Goal: Task Accomplishment & Management: Manage account settings

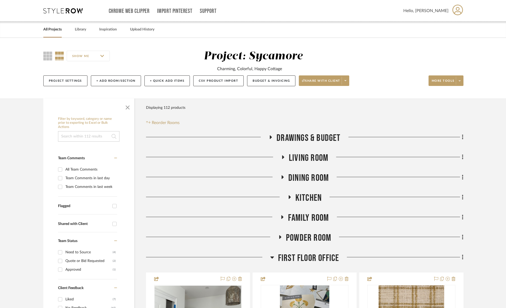
click at [88, 135] on input at bounding box center [88, 136] width 61 height 11
type input "loloi"
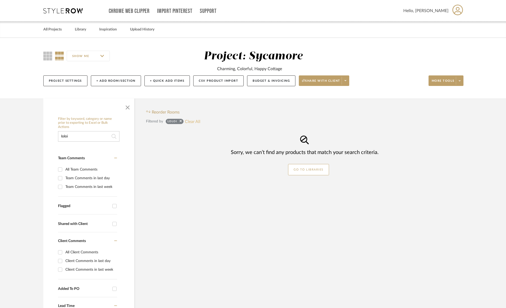
click at [195, 119] on button "Clear All" at bounding box center [192, 121] width 15 height 7
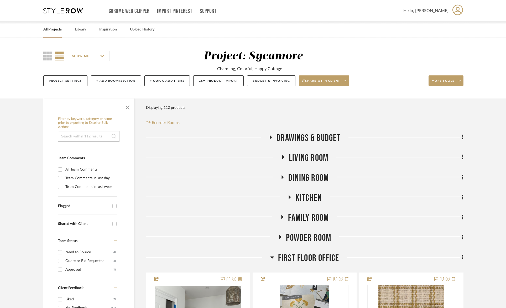
click at [327, 160] on span "Living Room" at bounding box center [308, 157] width 39 height 11
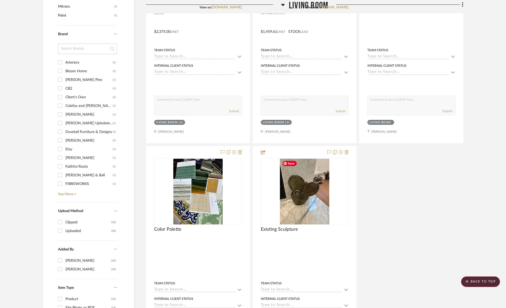
scroll to position [662, 0]
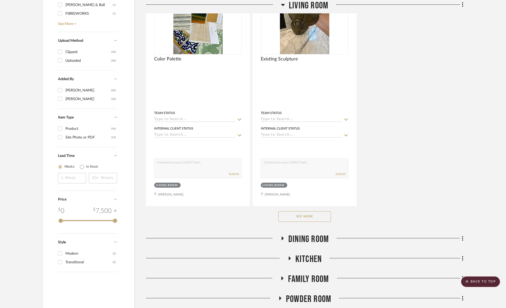
click at [300, 216] on button "See More" at bounding box center [304, 216] width 53 height 11
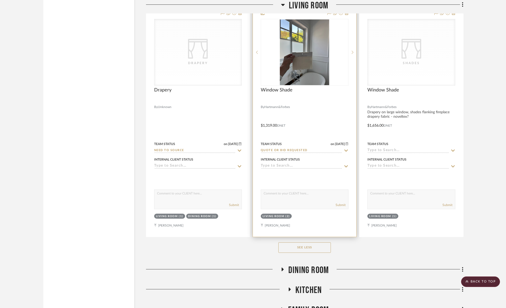
scroll to position [1155, 0]
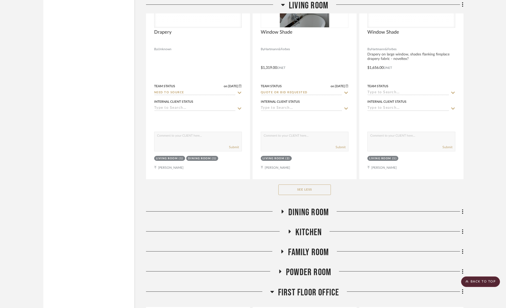
click at [314, 213] on span "Dining Room" at bounding box center [308, 212] width 40 height 11
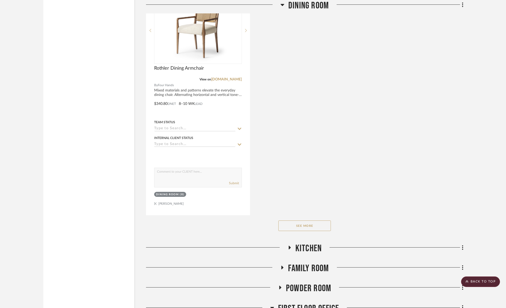
scroll to position [2001, 0]
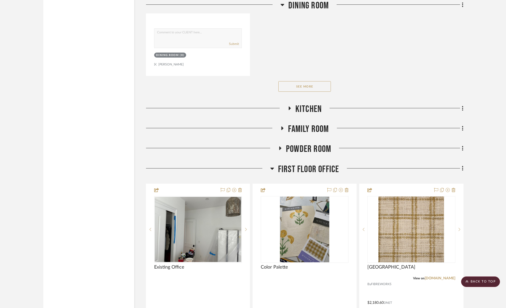
click at [303, 111] on span "Kitchen" at bounding box center [308, 108] width 26 height 11
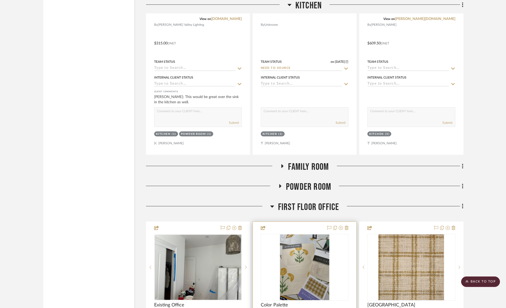
scroll to position [2510, 0]
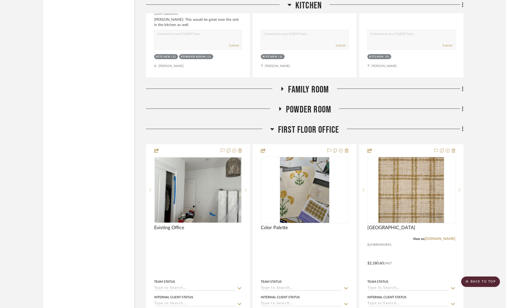
click at [308, 84] on span "Family Room" at bounding box center [308, 89] width 41 height 11
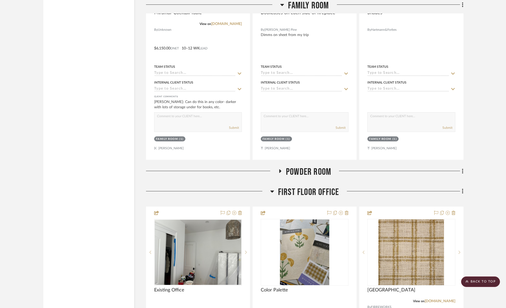
click at [317, 173] on span "Powder Room" at bounding box center [308, 171] width 45 height 11
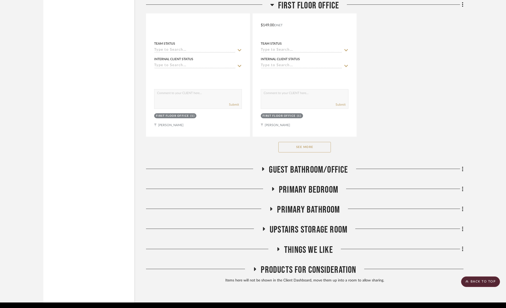
scroll to position [4421, 0]
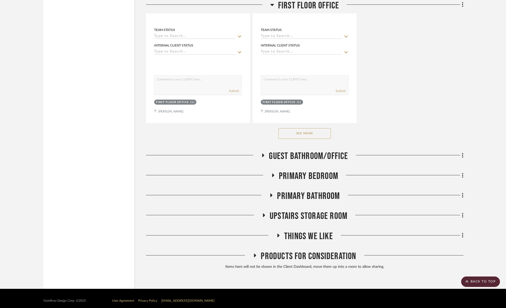
click at [329, 172] on span "Primary Bedroom" at bounding box center [308, 175] width 59 height 11
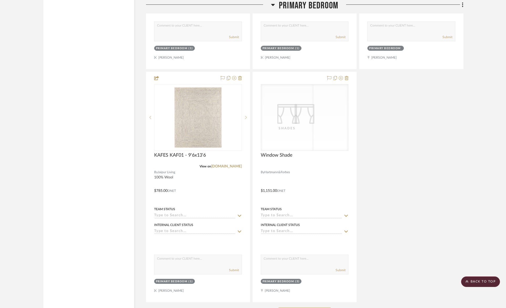
scroll to position [5132, 0]
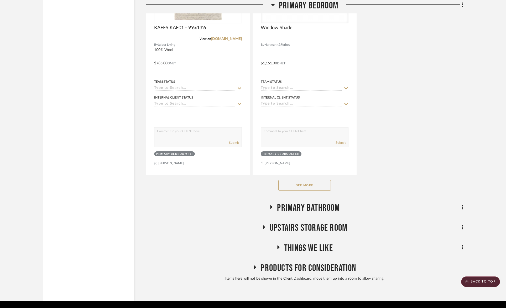
click at [312, 180] on button "See More" at bounding box center [304, 185] width 53 height 11
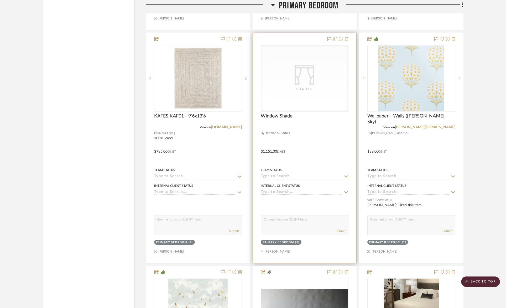
scroll to position [5043, 0]
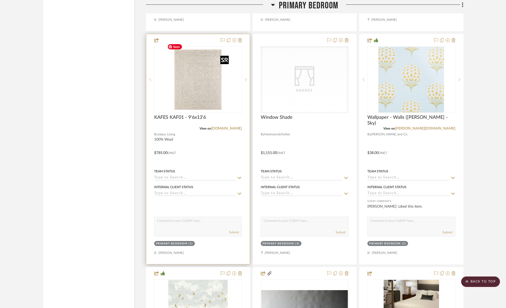
click at [0, 0] on img at bounding box center [0, 0] width 0 height 0
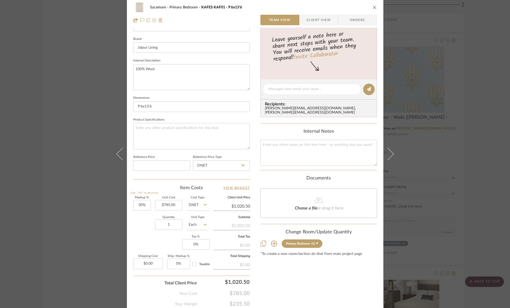
scroll to position [180, 0]
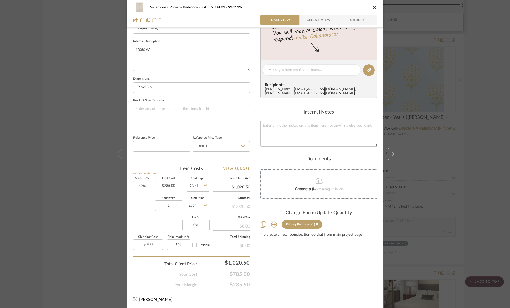
drag, startPoint x: 371, startPoint y: 7, endPoint x: 375, endPoint y: 17, distance: 10.9
click at [372, 7] on icon "close" at bounding box center [374, 7] width 4 height 4
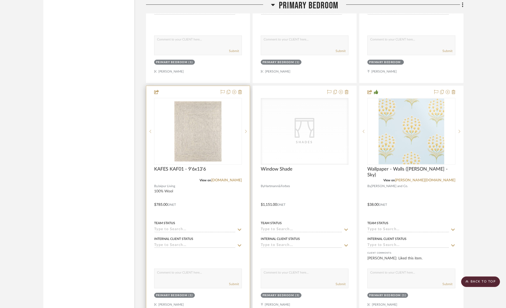
scroll to position [5051, 0]
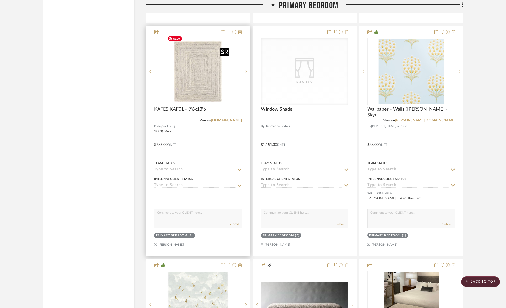
click at [204, 70] on img "0" at bounding box center [198, 72] width 66 height 66
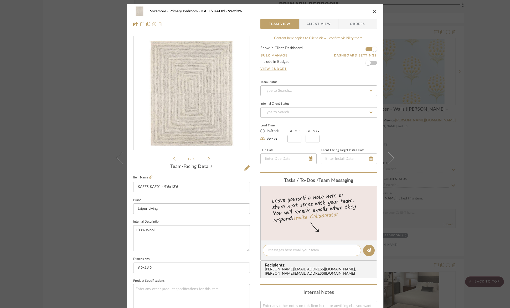
click at [311, 248] on textarea at bounding box center [311, 250] width 87 height 6
type textarea "more samples coming!"
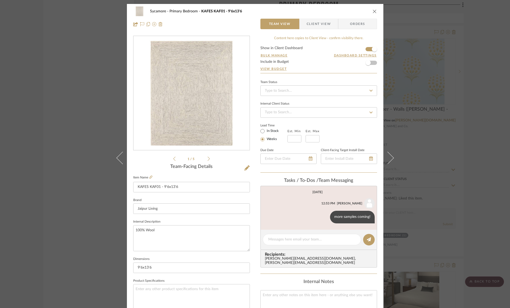
click at [372, 10] on icon "close" at bounding box center [374, 11] width 4 height 4
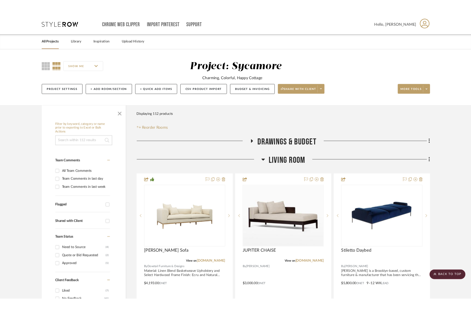
scroll to position [5051, 0]
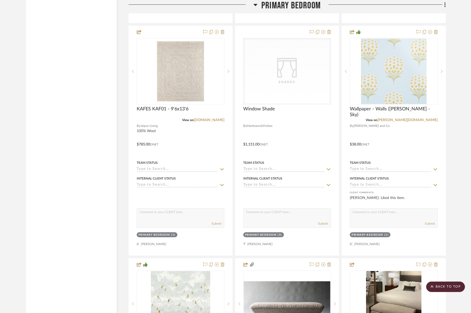
drag, startPoint x: 308, startPoint y: 3, endPoint x: 310, endPoint y: 18, distance: 14.7
click at [308, 3] on span "Primary Bedroom" at bounding box center [290, 5] width 59 height 11
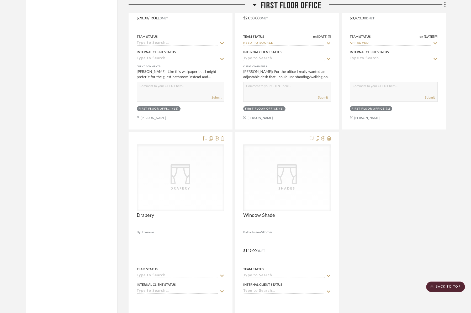
drag, startPoint x: 295, startPoint y: 8, endPoint x: 296, endPoint y: 23, distance: 14.7
click at [295, 8] on span "First Floor Office" at bounding box center [291, 5] width 61 height 11
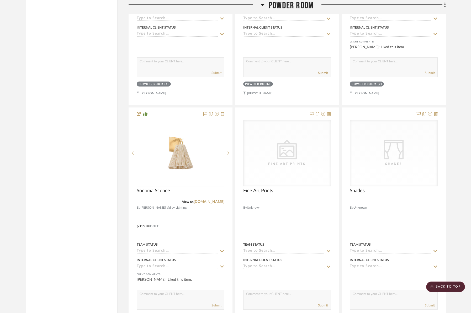
click at [294, 4] on span "Powder Room" at bounding box center [291, 5] width 45 height 11
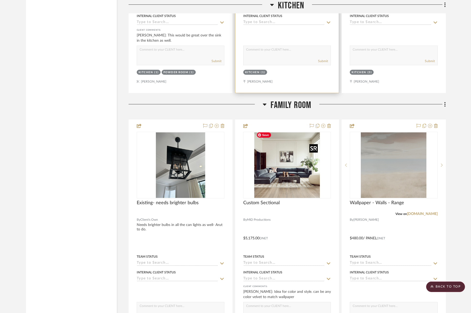
scroll to position [2470, 0]
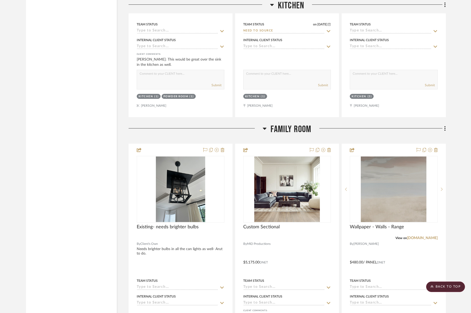
click at [299, 125] on span "Family Room" at bounding box center [291, 129] width 41 height 11
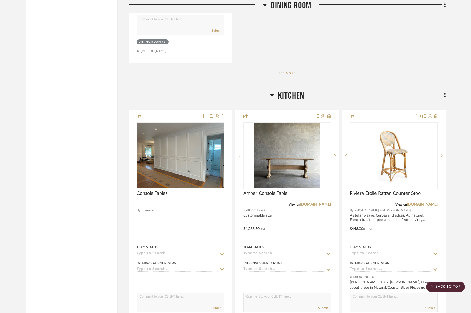
click at [295, 91] on span "Kitchen" at bounding box center [291, 95] width 26 height 11
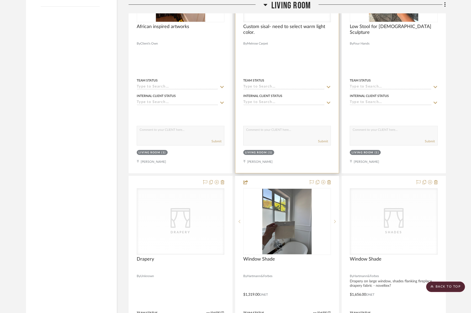
scroll to position [851, 0]
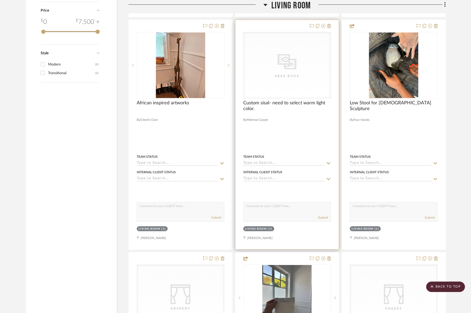
click at [282, 75] on div "Area Rugs" at bounding box center [287, 76] width 53 height 5
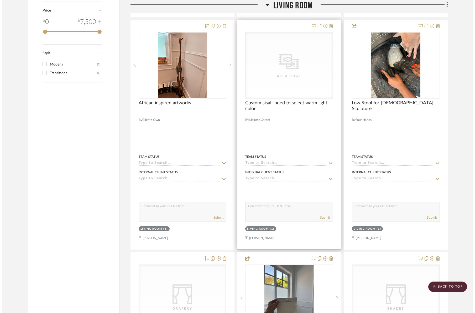
scroll to position [0, 0]
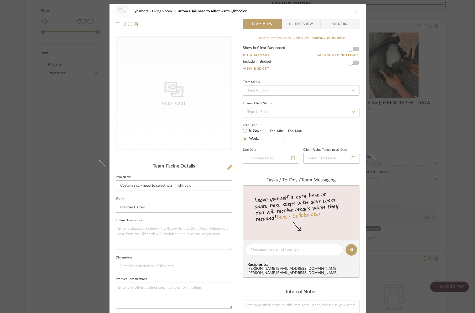
click at [227, 166] on icon at bounding box center [229, 167] width 5 height 5
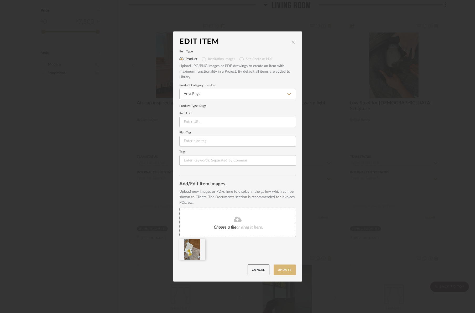
click at [284, 271] on button "Update" at bounding box center [285, 270] width 22 height 11
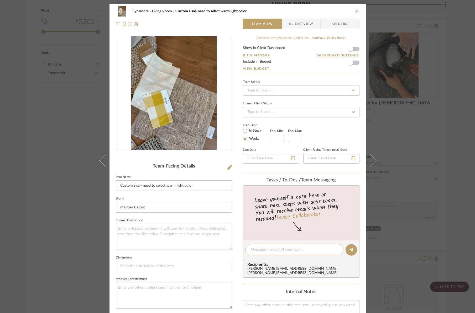
click at [255, 250] on textarea at bounding box center [294, 250] width 87 height 6
click at [264, 248] on textarea "do we ahve any fibreworks that would work?" at bounding box center [294, 250] width 87 height 6
type textarea "do we have any fibreworks that would work?"
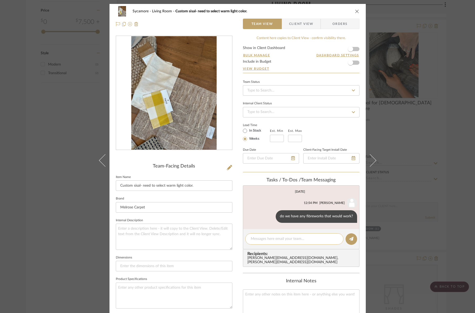
click at [266, 240] on textarea at bounding box center [294, 240] width 87 height 6
drag, startPoint x: 356, startPoint y: 12, endPoint x: 321, endPoint y: 14, distance: 35.8
click at [356, 12] on icon "close" at bounding box center [357, 11] width 4 height 4
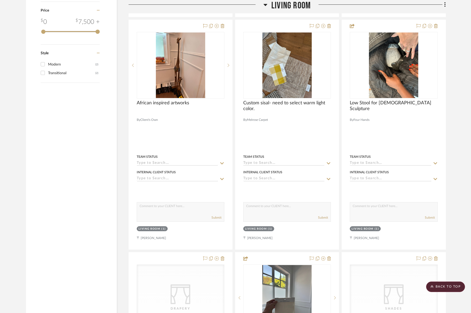
click at [285, 8] on span "Living Room" at bounding box center [290, 5] width 39 height 11
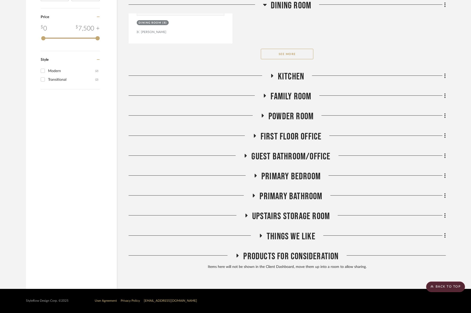
scroll to position [843, 0]
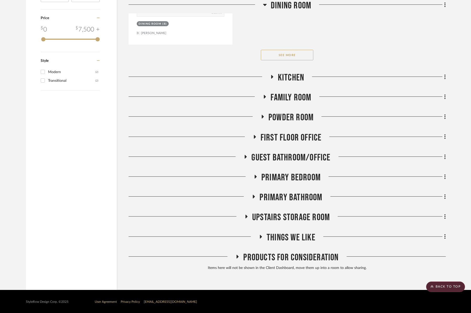
click at [289, 2] on span "Dining Room" at bounding box center [291, 5] width 40 height 11
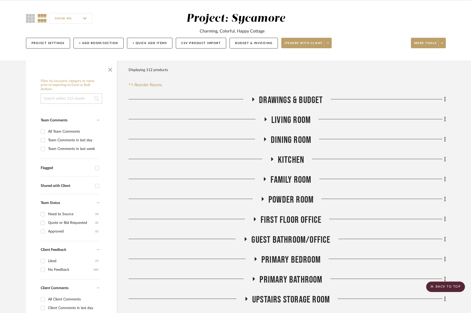
scroll to position [25, 0]
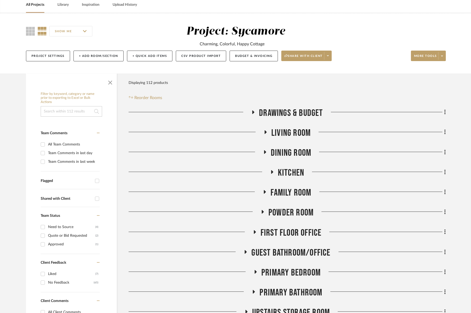
click at [293, 132] on span "Living Room" at bounding box center [290, 133] width 39 height 11
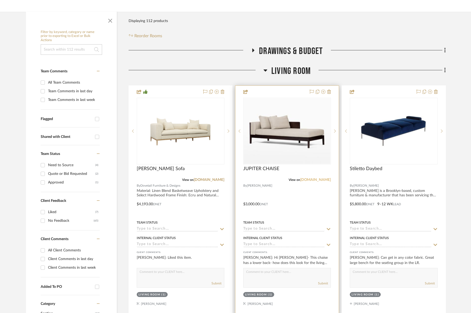
scroll to position [87, 0]
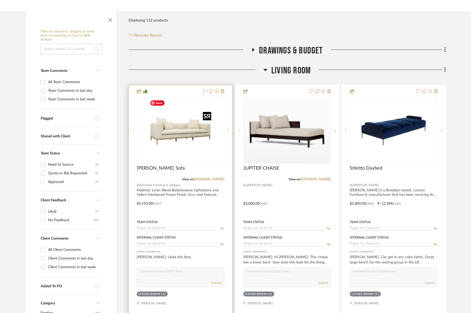
click at [182, 142] on img "0" at bounding box center [181, 131] width 66 height 66
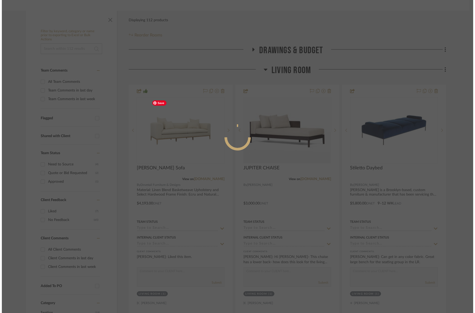
scroll to position [0, 0]
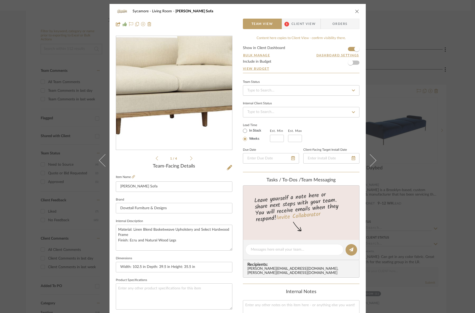
click at [183, 99] on img "0" at bounding box center [174, 93] width 114 height 114
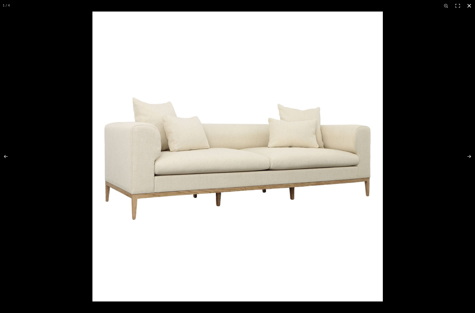
click at [475, 2] on button at bounding box center [469, 6] width 12 height 12
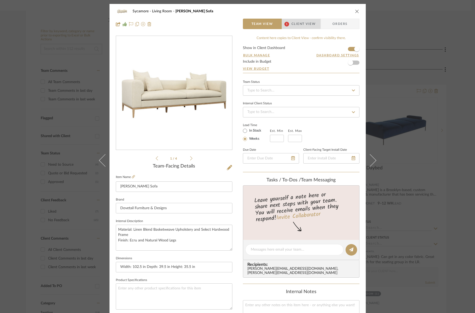
click at [298, 23] on span "Client View" at bounding box center [303, 24] width 24 height 11
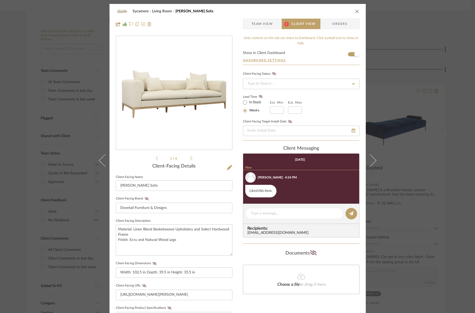
drag, startPoint x: 353, startPoint y: 9, endPoint x: 355, endPoint y: 10, distance: 3.2
click at [353, 9] on div "Sycamore Living Room Dalia Sofa" at bounding box center [238, 11] width 244 height 11
drag, startPoint x: 355, startPoint y: 10, endPoint x: 332, endPoint y: 68, distance: 62.4
click at [355, 10] on icon "close" at bounding box center [357, 11] width 4 height 4
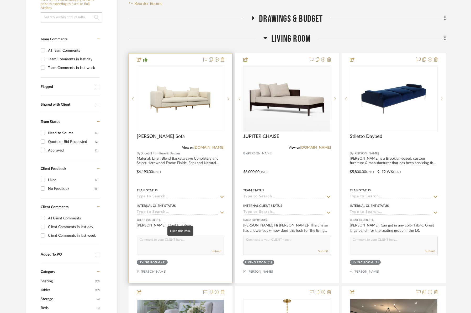
scroll to position [128, 0]
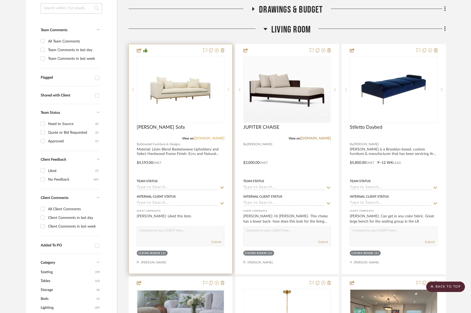
click at [205, 139] on link "[DOMAIN_NAME]" at bounding box center [209, 139] width 31 height 4
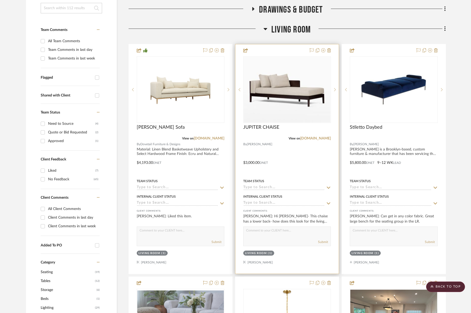
click at [265, 187] on input at bounding box center [283, 188] width 81 height 5
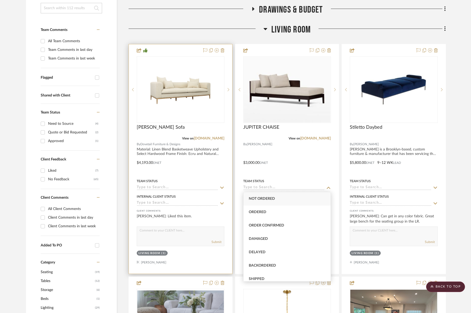
click at [161, 189] on input at bounding box center [177, 188] width 81 height 5
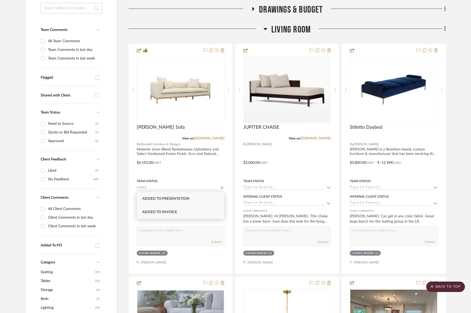
type input "added"
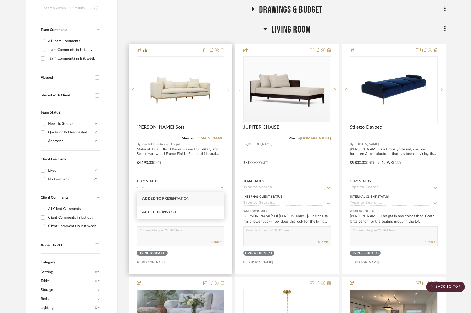
drag, startPoint x: 162, startPoint y: 213, endPoint x: 166, endPoint y: 207, distance: 6.7
click at [162, 213] on span "Added to Invoice" at bounding box center [159, 213] width 35 height 4
type input "9/2/2025"
type input "Added to Invoice"
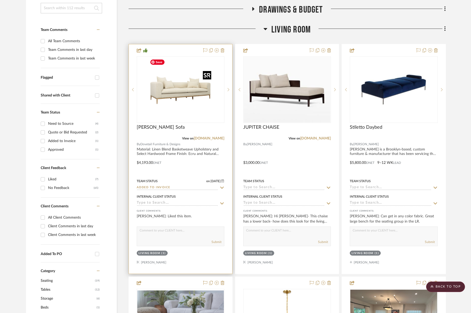
click at [170, 107] on img "0" at bounding box center [181, 90] width 66 height 66
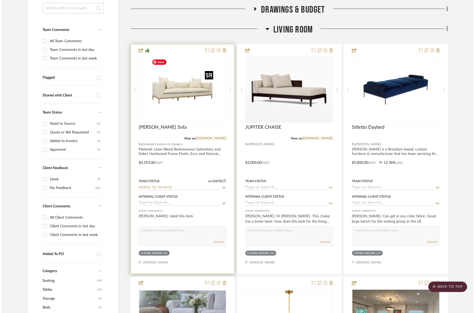
scroll to position [0, 0]
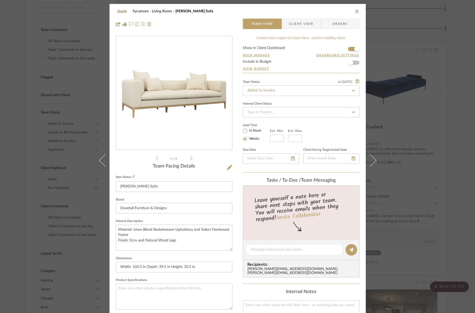
click at [288, 98] on div "Team Status on 9/2/2025 9/2/2025 Added to Invoice Internal Client Status Lead T…" at bounding box center [301, 125] width 117 height 94
click at [354, 88] on fa-icon at bounding box center [354, 91] width 8 height 6
click at [352, 91] on icon at bounding box center [353, 91] width 5 height 4
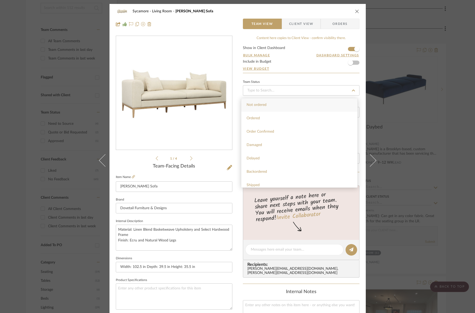
click at [357, 7] on div "Sycamore Living Room Dalia Sofa Team View Client View Orders" at bounding box center [237, 18] width 256 height 28
click at [254, 250] on textarea at bounding box center [294, 250] width 87 height 6
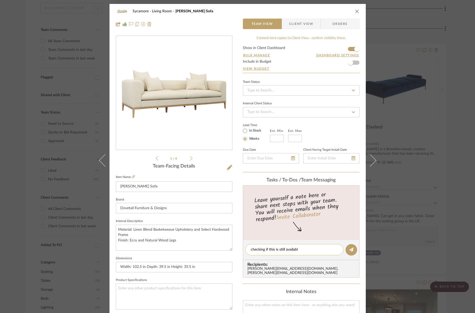
type textarea "checking if this is still available"
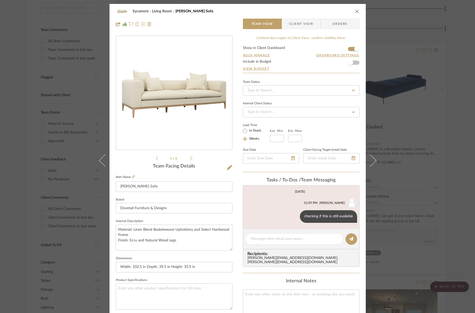
click at [355, 11] on icon "close" at bounding box center [357, 11] width 4 height 4
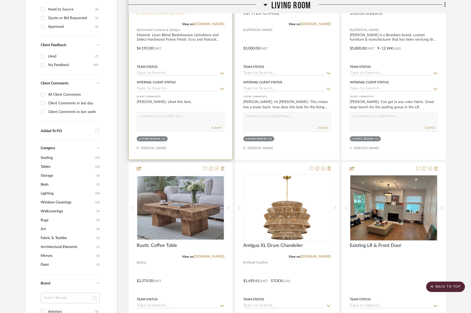
scroll to position [244, 0]
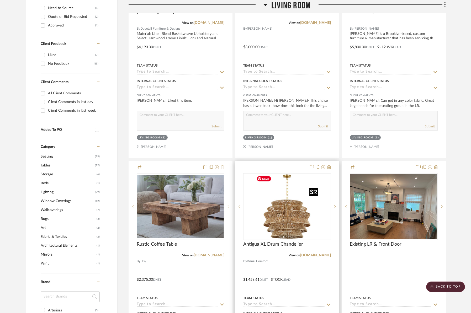
click at [0, 0] on img at bounding box center [0, 0] width 0 height 0
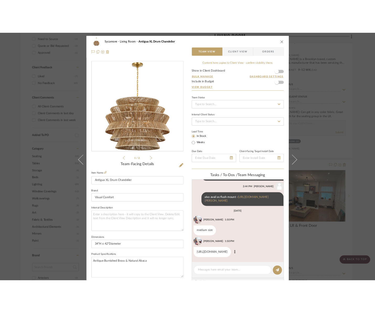
scroll to position [176, 0]
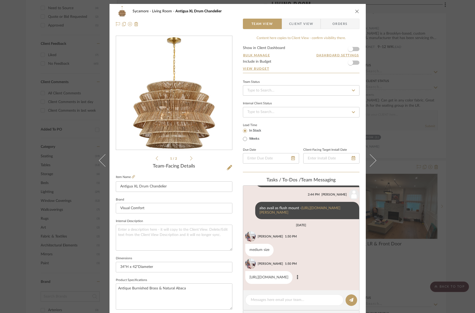
click at [267, 277] on link "https://www.visualcomfort.com/antigua-medium-drum-chandelier-chc5016/" at bounding box center [268, 278] width 39 height 4
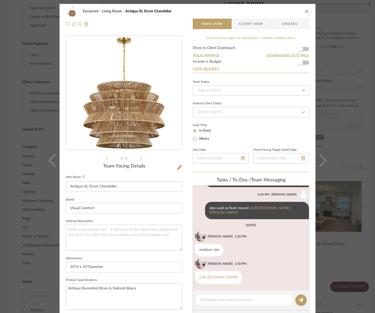
drag, startPoint x: 306, startPoint y: 13, endPoint x: 299, endPoint y: 18, distance: 8.4
click at [306, 13] on icon "close" at bounding box center [307, 11] width 4 height 4
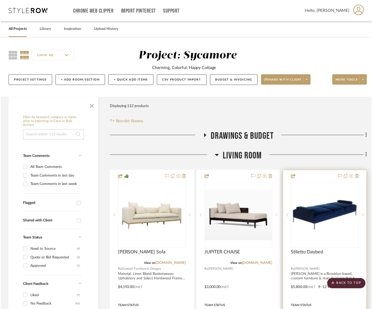
scroll to position [244, 0]
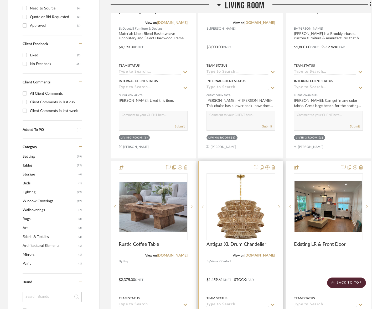
click at [275, 167] on div at bounding box center [240, 276] width 85 height 230
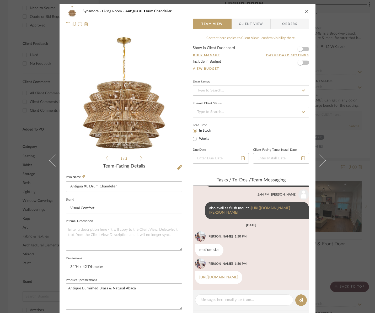
scroll to position [176, 0]
click at [305, 9] on button "close" at bounding box center [307, 11] width 5 height 5
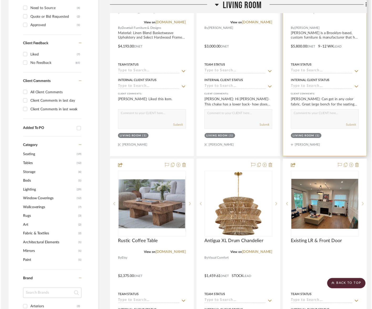
scroll to position [244, 0]
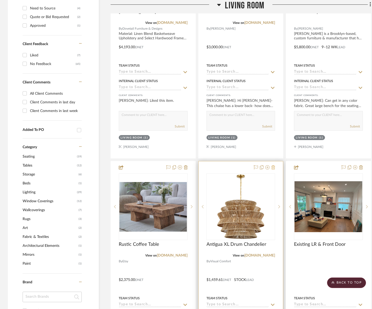
click at [274, 165] on icon at bounding box center [273, 167] width 4 height 4
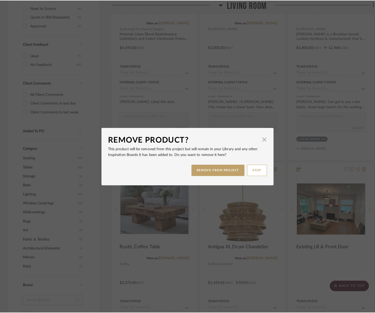
scroll to position [0, 0]
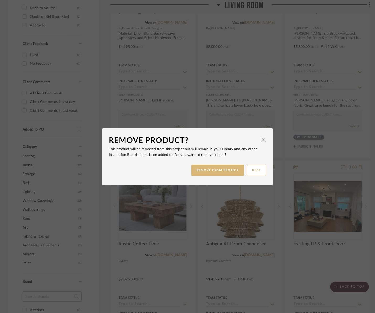
click at [219, 171] on button "REMOVE FROM PROJECT" at bounding box center [218, 170] width 53 height 11
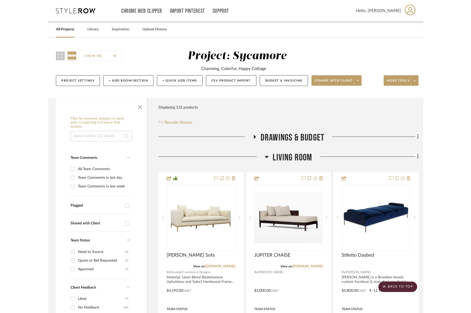
scroll to position [244, 0]
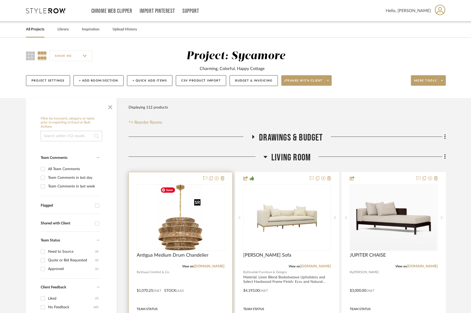
click at [178, 229] on img "0" at bounding box center [180, 218] width 44 height 66
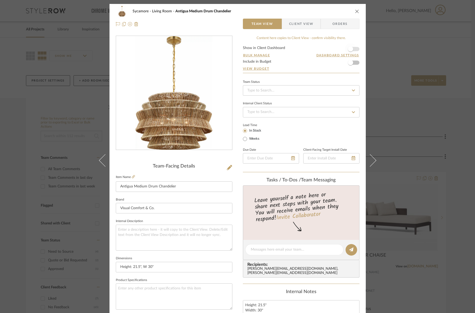
click at [354, 48] on span "button" at bounding box center [351, 49] width 12 height 12
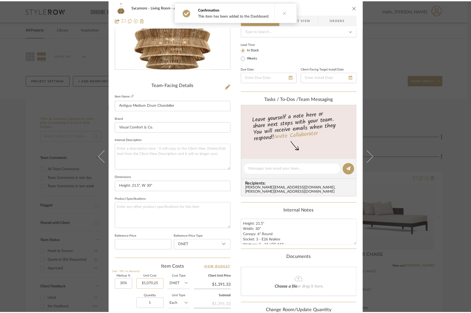
scroll to position [111, 0]
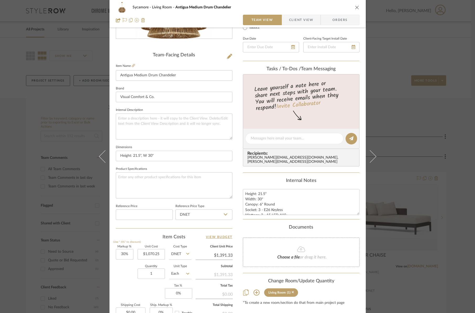
click at [359, 9] on div "Sycamore Living Room Antigua Medium Drum Chandelier Team View Client View Orders" at bounding box center [237, 14] width 256 height 28
click at [356, 8] on icon "close" at bounding box center [357, 7] width 4 height 4
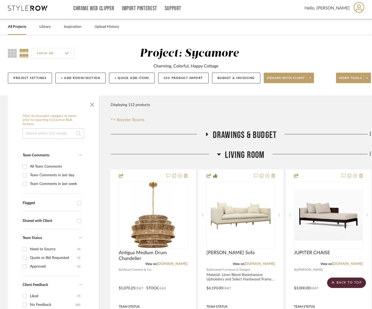
scroll to position [0, 0]
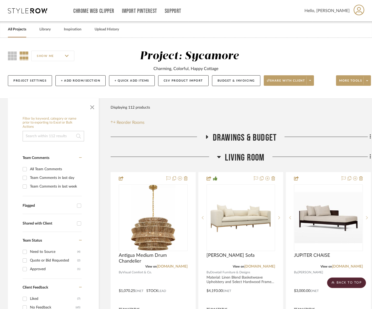
click at [49, 139] on input at bounding box center [53, 136] width 61 height 11
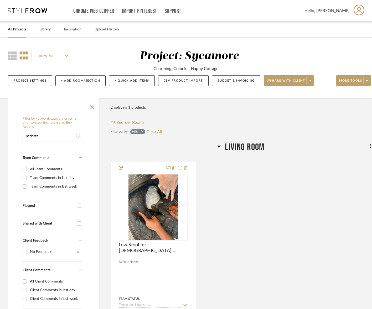
type input "pedestal"
click at [161, 132] on button "Clear All" at bounding box center [163, 131] width 15 height 7
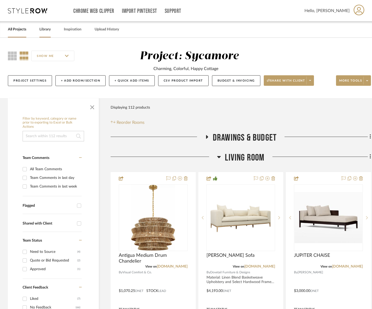
click at [48, 32] on link "Library" at bounding box center [44, 29] width 11 height 7
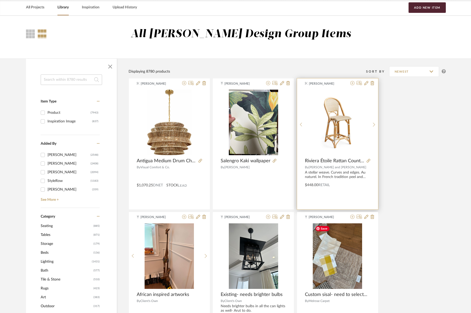
scroll to position [21, 0]
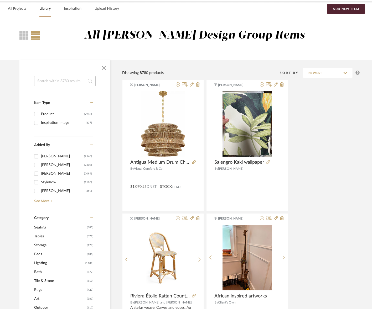
drag, startPoint x: 58, startPoint y: 6, endPoint x: 45, endPoint y: 9, distance: 13.2
click at [56, 6] on div "All Projects Library Inspiration Upload History Add New Item" at bounding box center [186, 9] width 372 height 16
click at [43, 11] on link "Library" at bounding box center [44, 8] width 11 height 7
drag, startPoint x: 23, startPoint y: 12, endPoint x: 27, endPoint y: 12, distance: 3.2
click at [23, 12] on link "All Projects" at bounding box center [17, 8] width 18 height 7
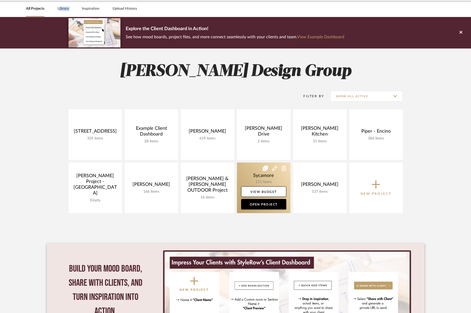
click at [262, 176] on link at bounding box center [264, 188] width 54 height 51
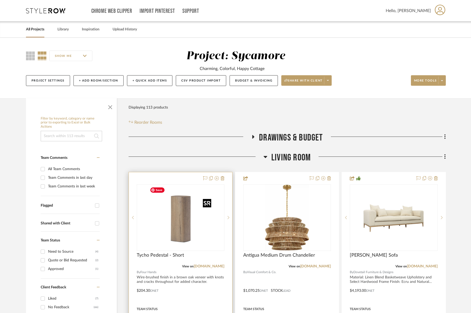
click at [178, 230] on img "0" at bounding box center [181, 218] width 66 height 66
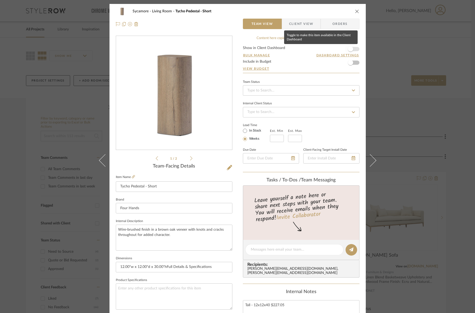
click at [349, 50] on span "button" at bounding box center [350, 48] width 5 height 5
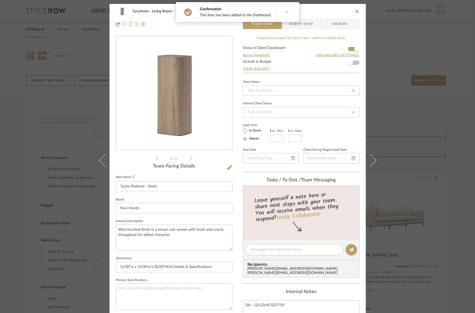
click at [268, 248] on textarea at bounding box center [294, 250] width 87 height 6
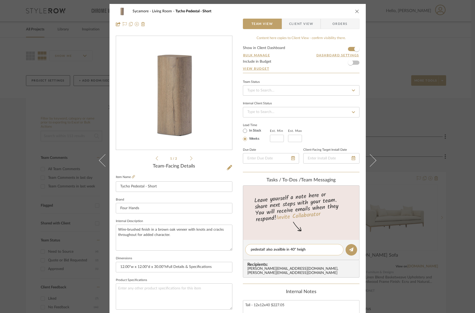
type textarea "pedestal! also availble in 40" height"
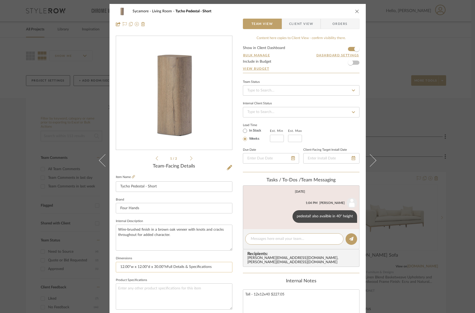
click at [205, 265] on input "12.00"w x 12.00"d x 30.00"hFull Details & Specifications" at bounding box center [174, 267] width 117 height 11
drag, startPoint x: 214, startPoint y: 267, endPoint x: 167, endPoint y: 269, distance: 47.5
click at [165, 268] on input "12.00"w x 12.00"d x 30.00"hFull Details & Specifications" at bounding box center [174, 267] width 117 height 11
type input "12.00"w x 12.00"d x 30.00"h"
drag, startPoint x: 320, startPoint y: 11, endPoint x: 349, endPoint y: 8, distance: 29.3
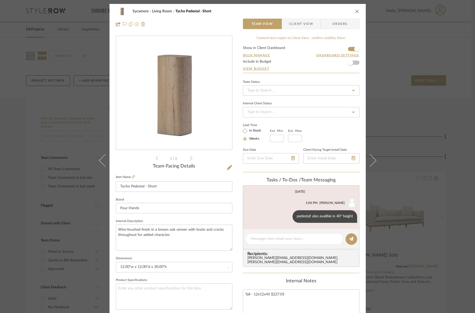
click at [320, 11] on div "Sycamore Living Room Tycho Pedestal - Short" at bounding box center [242, 11] width 218 height 4
click at [355, 9] on icon "close" at bounding box center [357, 11] width 4 height 4
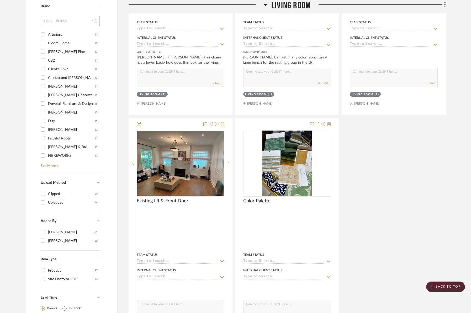
scroll to position [600, 0]
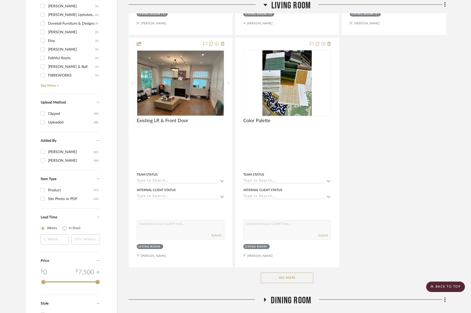
click at [291, 274] on button "See More" at bounding box center [287, 278] width 53 height 11
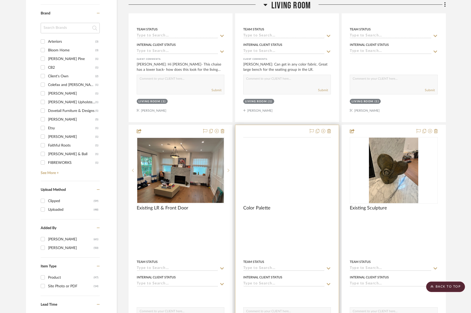
scroll to position [393, 0]
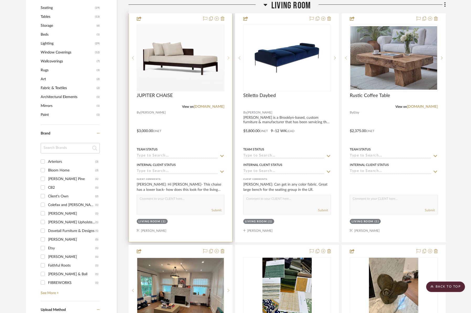
click at [228, 58] on div at bounding box center [228, 58] width 8 height 67
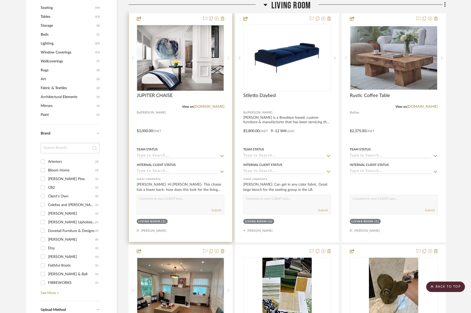
click at [228, 58] on icon at bounding box center [229, 58] width 2 height 4
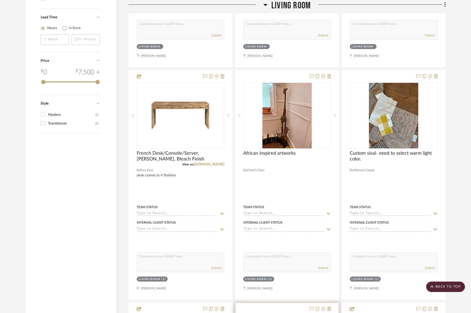
scroll to position [941, 0]
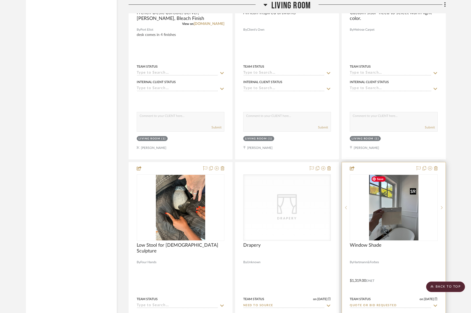
click at [0, 0] on img at bounding box center [0, 0] width 0 height 0
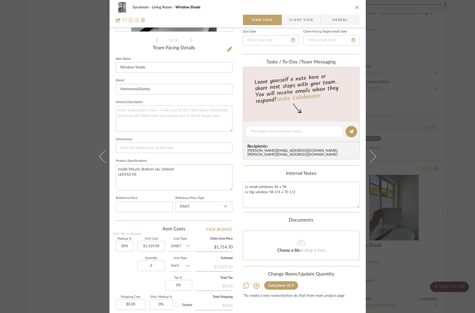
scroll to position [121, 0]
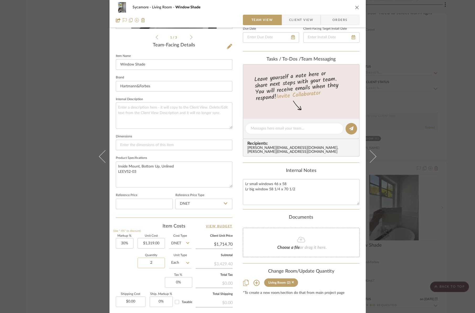
click at [152, 263] on input "2" at bounding box center [151, 263] width 27 height 11
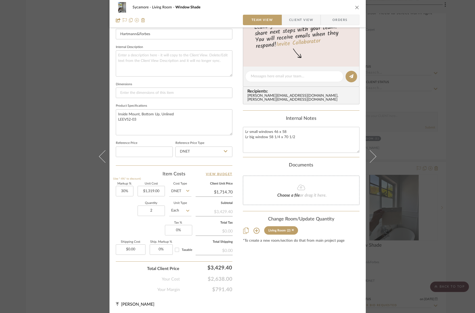
scroll to position [0, 0]
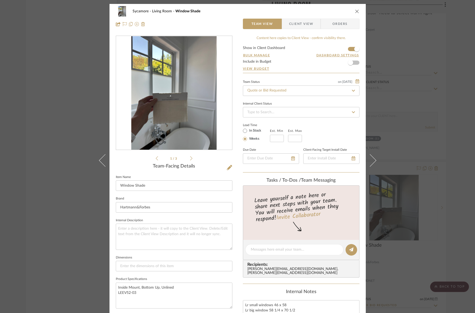
drag, startPoint x: 356, startPoint y: 12, endPoint x: 352, endPoint y: 13, distance: 4.2
click at [356, 12] on icon "close" at bounding box center [357, 11] width 4 height 4
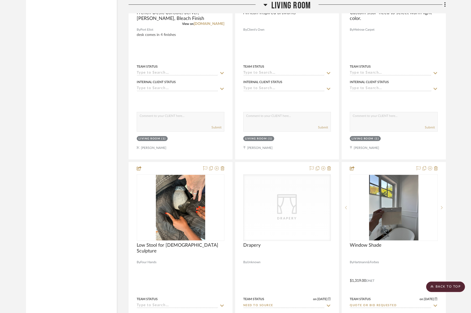
click at [291, 8] on span "Living Room" at bounding box center [290, 5] width 39 height 11
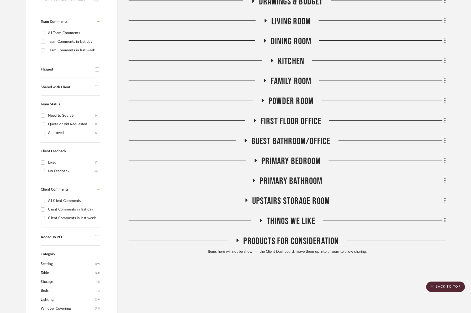
scroll to position [14, 0]
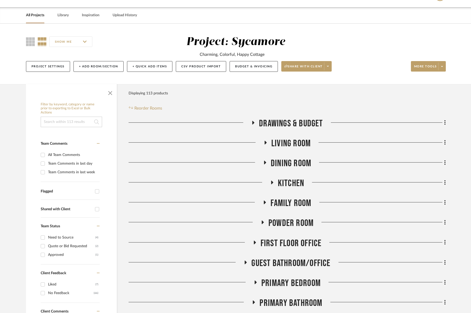
drag, startPoint x: 305, startPoint y: 142, endPoint x: 322, endPoint y: 134, distance: 18.2
click at [305, 142] on span "Living Room" at bounding box center [290, 143] width 39 height 11
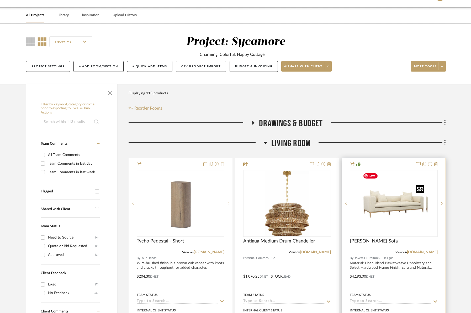
click at [382, 200] on img "0" at bounding box center [398, 204] width 66 height 66
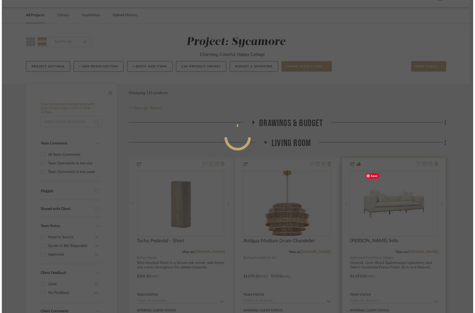
scroll to position [0, 0]
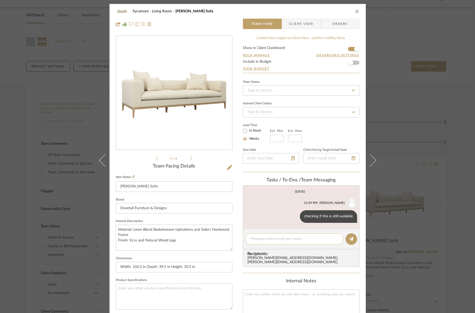
click at [307, 239] on textarea at bounding box center [294, 240] width 87 height 6
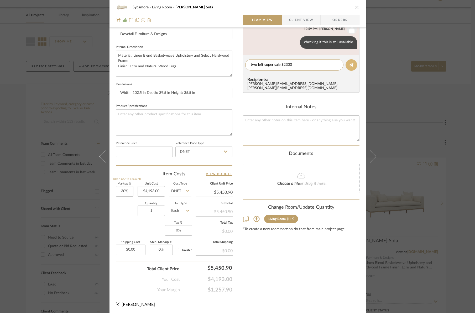
type textarea "two left super sale $2300"
click at [347, 65] on button at bounding box center [351, 65] width 12 height 12
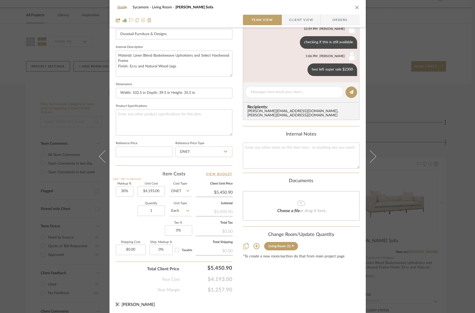
click at [355, 7] on icon "close" at bounding box center [357, 7] width 4 height 4
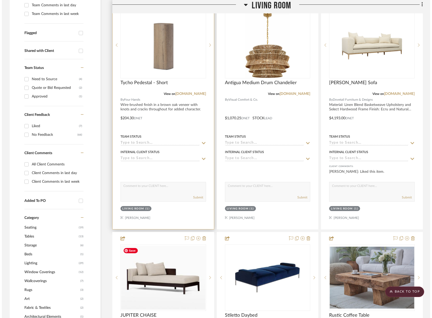
scroll to position [0, 0]
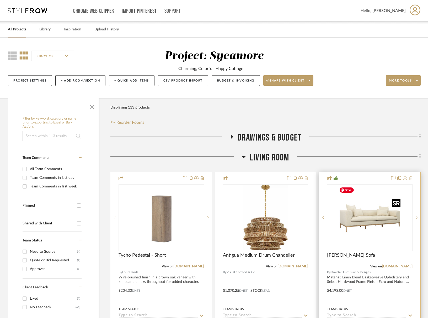
click at [371, 220] on img "0" at bounding box center [370, 218] width 66 height 66
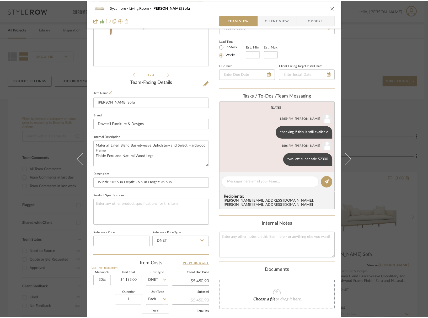
scroll to position [160, 0]
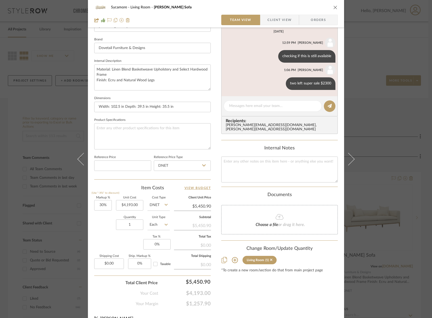
click at [340, 8] on div "Sycamore Living Room Dalia Sofa Team View Client View Orders" at bounding box center [216, 14] width 256 height 28
click at [336, 7] on div "Sycamore Living Room Dalia Sofa Team View Client View Orders" at bounding box center [216, 14] width 256 height 28
click at [333, 7] on icon "close" at bounding box center [335, 7] width 4 height 4
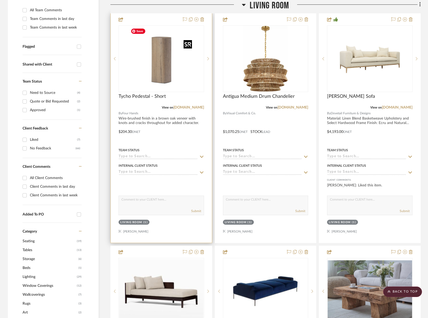
scroll to position [152, 0]
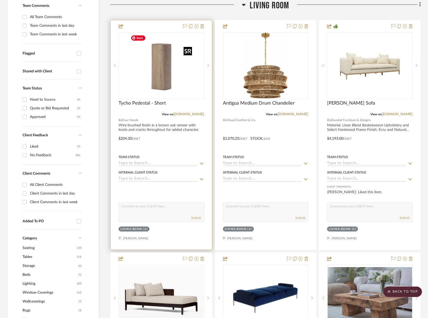
click at [0, 0] on img at bounding box center [0, 0] width 0 height 0
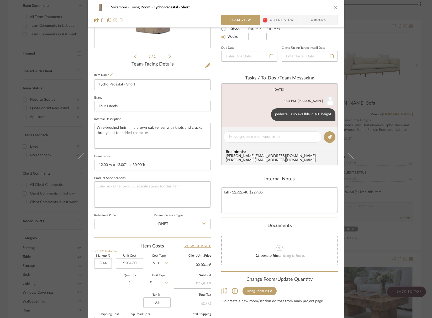
scroll to position [118, 0]
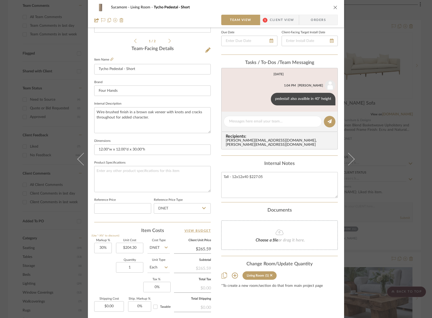
click at [334, 5] on button "close" at bounding box center [335, 7] width 5 height 5
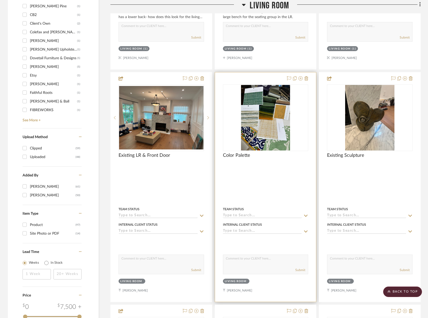
scroll to position [598, 0]
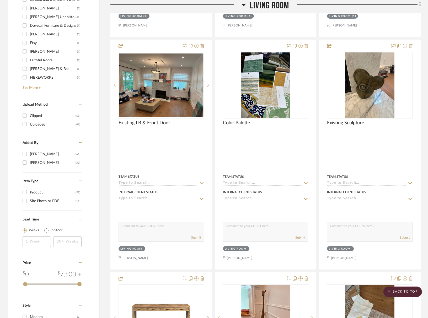
click at [277, 10] on span "Living Room" at bounding box center [269, 5] width 39 height 11
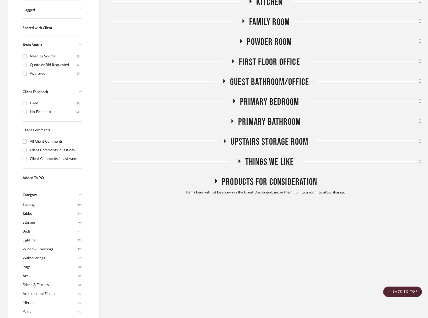
scroll to position [57, 0]
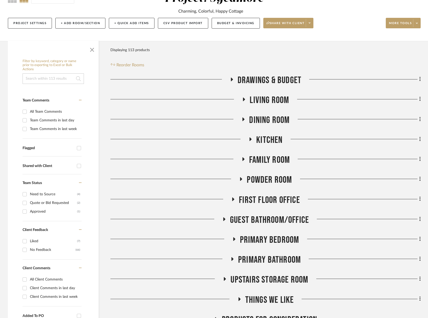
click at [266, 103] on span "Living Room" at bounding box center [269, 100] width 39 height 11
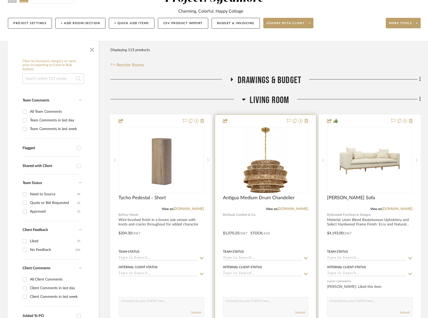
click at [242, 259] on input at bounding box center [262, 258] width 79 height 5
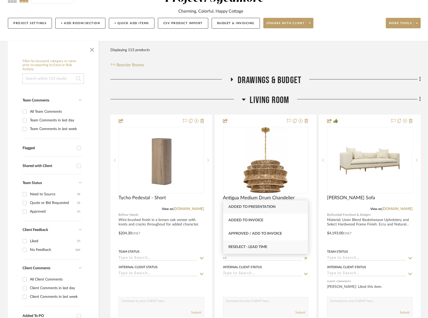
type input "a"
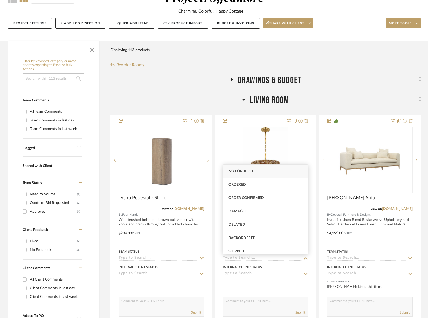
click at [254, 97] on span "Living Room" at bounding box center [269, 100] width 39 height 11
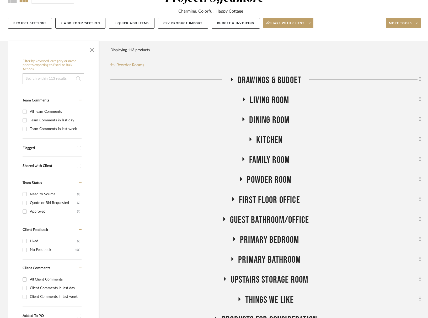
drag, startPoint x: 265, startPoint y: 102, endPoint x: 271, endPoint y: 113, distance: 13.0
click at [265, 102] on span "Living Room" at bounding box center [269, 100] width 39 height 11
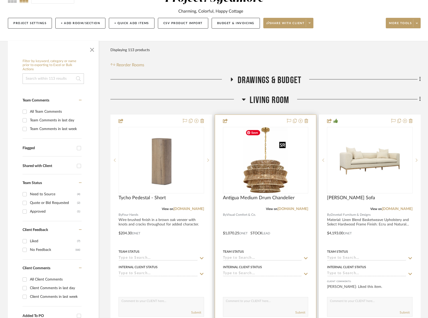
click at [275, 180] on img "0" at bounding box center [266, 161] width 44 height 66
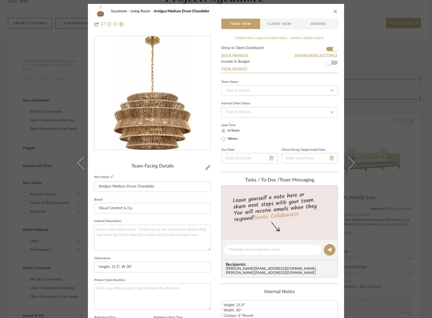
click at [277, 33] on div "Sycamore Living Room Antigua Medium Drum Chandelier Team View Client View Order…" at bounding box center [216, 246] width 256 height 485
click at [279, 25] on span "Client View" at bounding box center [279, 24] width 24 height 11
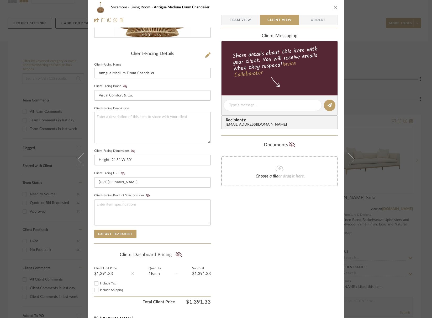
scroll to position [122, 0]
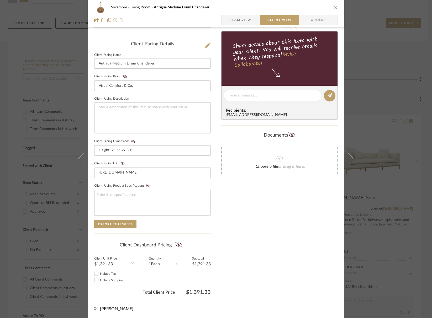
drag, startPoint x: 333, startPoint y: 6, endPoint x: 307, endPoint y: 59, distance: 58.7
click at [333, 6] on icon "close" at bounding box center [335, 7] width 4 height 4
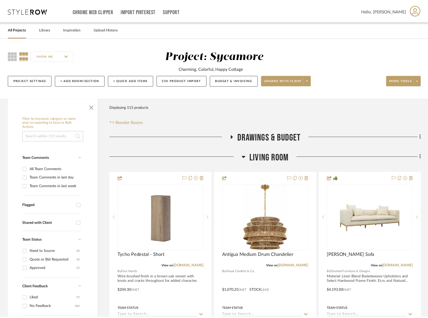
scroll to position [57, 0]
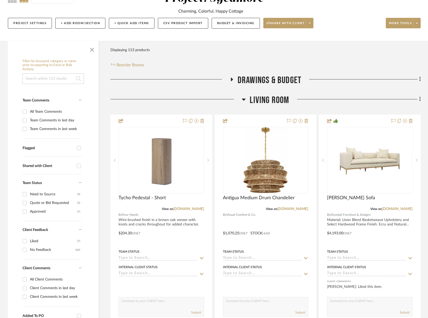
click at [286, 97] on span "Living Room" at bounding box center [269, 100] width 39 height 11
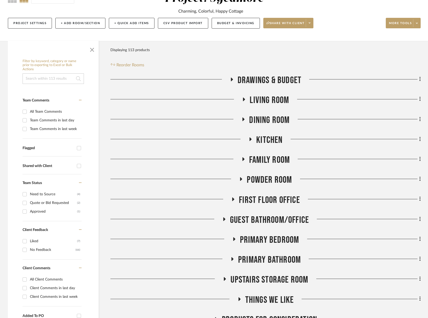
click at [270, 117] on span "Dining Room" at bounding box center [269, 120] width 40 height 11
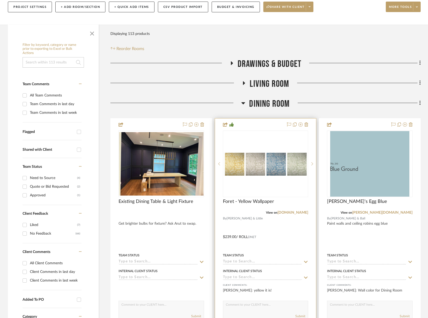
scroll to position [74, 0]
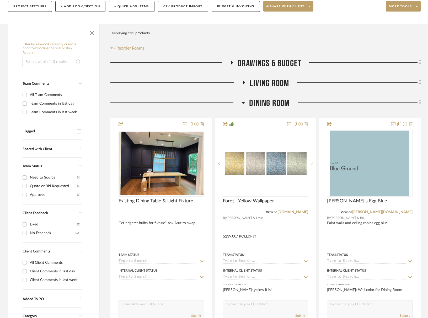
click at [258, 108] on span "Dining Room" at bounding box center [269, 103] width 40 height 11
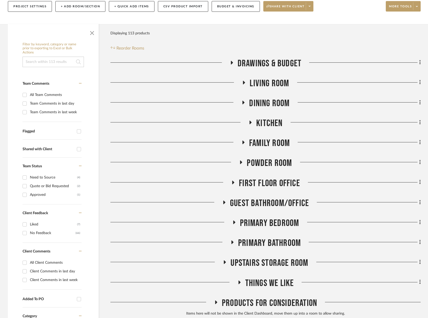
click at [261, 106] on span "Dining Room" at bounding box center [269, 103] width 40 height 11
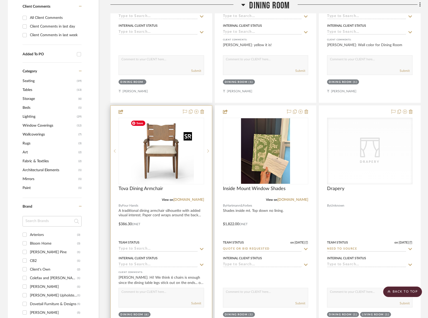
scroll to position [318, 0]
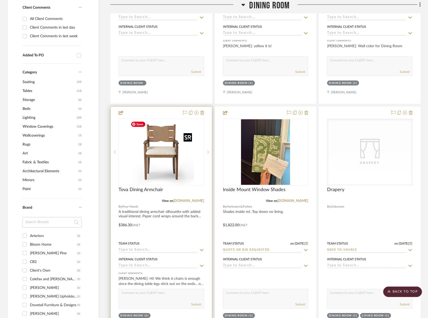
click at [169, 155] on img "0" at bounding box center [162, 152] width 66 height 66
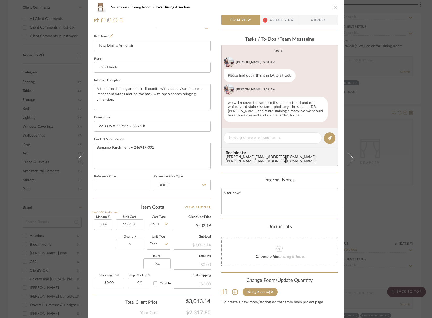
scroll to position [0, 0]
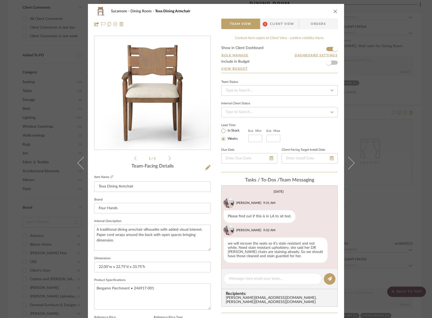
drag, startPoint x: 329, startPoint y: 13, endPoint x: 332, endPoint y: 12, distance: 2.9
click at [329, 13] on div "Sycamore Dining Room Tova Dining Armchair" at bounding box center [216, 11] width 244 height 11
click at [333, 12] on icon "close" at bounding box center [335, 11] width 4 height 4
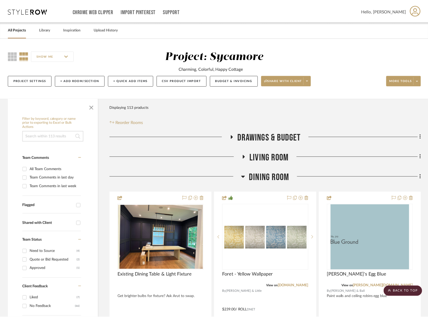
scroll to position [318, 0]
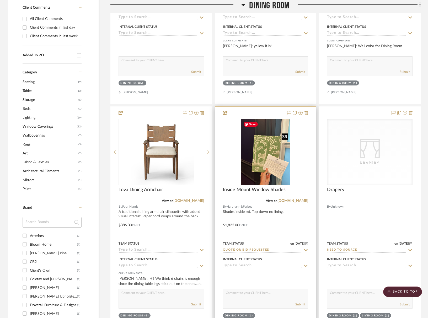
click at [267, 157] on img "0" at bounding box center [265, 152] width 49 height 66
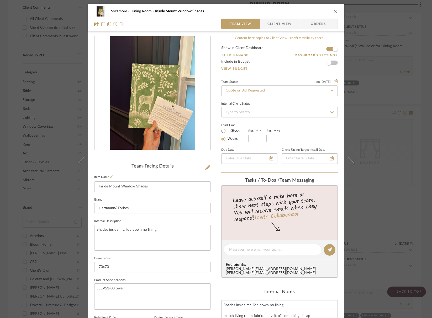
scroll to position [140, 0]
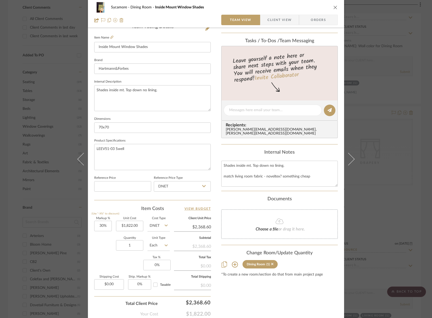
click at [333, 8] on icon "close" at bounding box center [335, 7] width 4 height 4
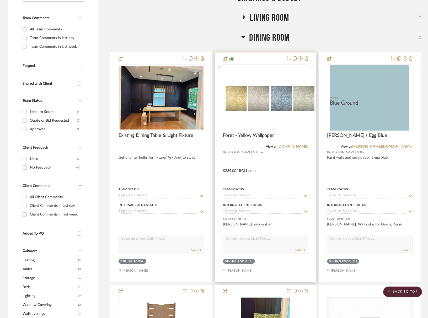
scroll to position [130, 0]
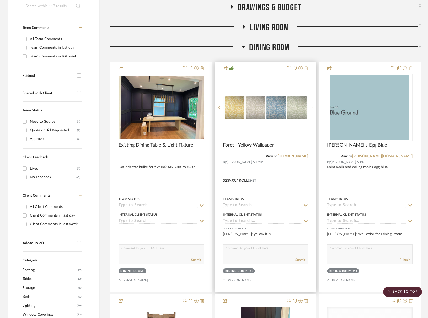
click at [0, 0] on div at bounding box center [0, 0] width 0 height 0
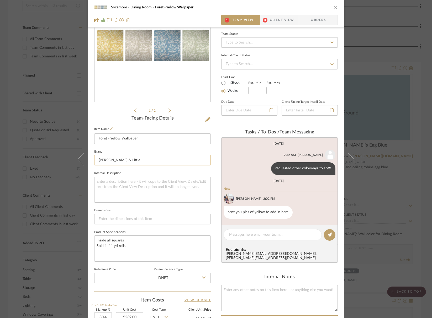
scroll to position [88, 0]
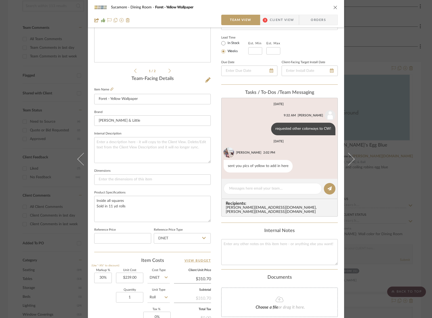
click at [332, 10] on div "Sycamore Dining Room Foret - Yellow Wallpaper" at bounding box center [216, 7] width 244 height 11
click at [334, 9] on icon "close" at bounding box center [335, 7] width 4 height 4
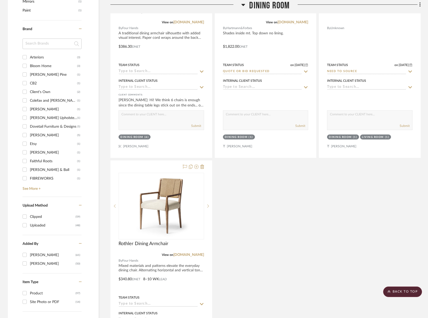
scroll to position [458, 0]
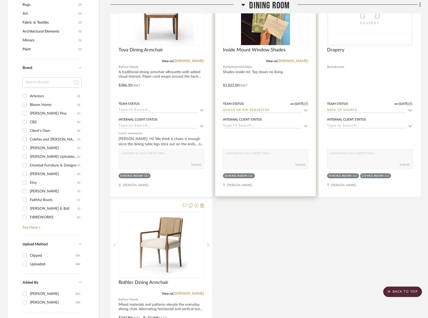
click at [264, 42] on img "0" at bounding box center [265, 13] width 49 height 66
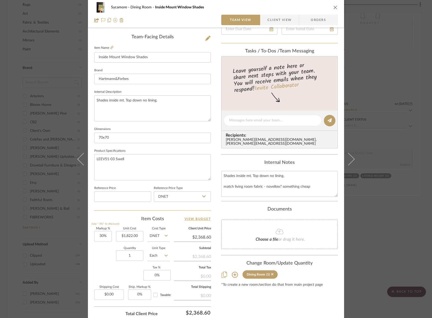
scroll to position [169, 0]
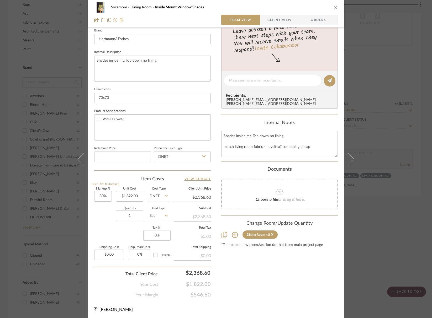
click at [335, 7] on icon "close" at bounding box center [335, 7] width 4 height 4
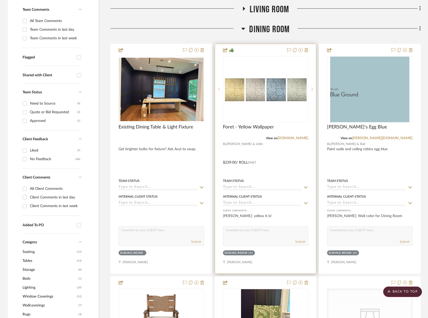
scroll to position [84, 0]
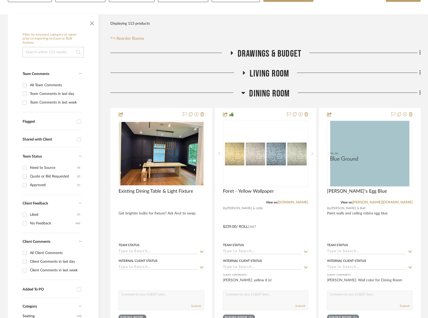
click at [277, 90] on span "Dining Room" at bounding box center [269, 93] width 40 height 11
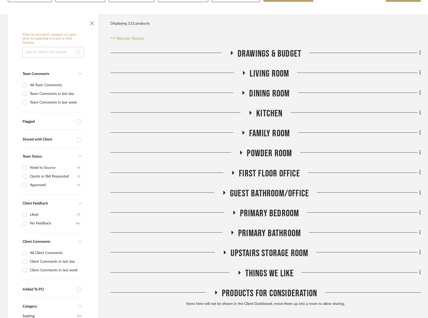
click at [274, 111] on span "Kitchen" at bounding box center [269, 113] width 26 height 11
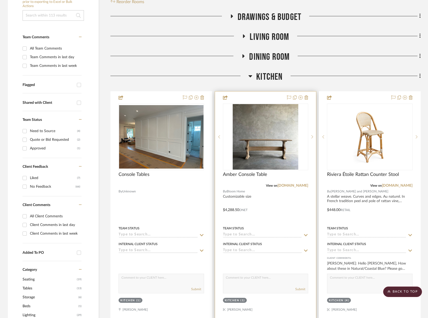
scroll to position [97, 0]
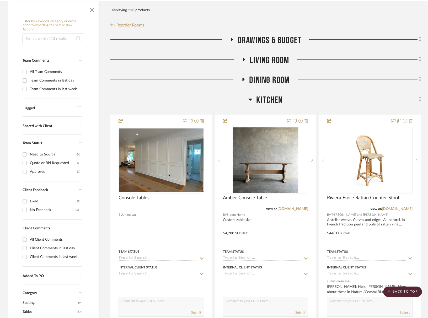
click at [277, 100] on span "Kitchen" at bounding box center [269, 100] width 26 height 11
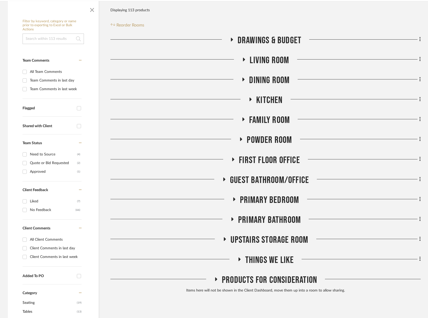
click at [275, 120] on span "Family Room" at bounding box center [269, 120] width 41 height 11
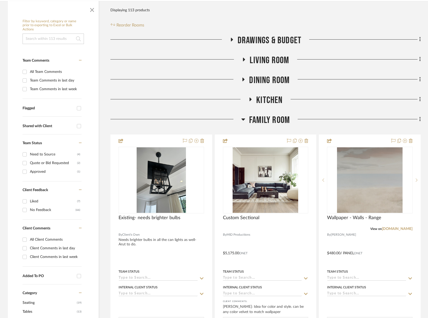
click at [275, 120] on span "Family Room" at bounding box center [269, 120] width 41 height 11
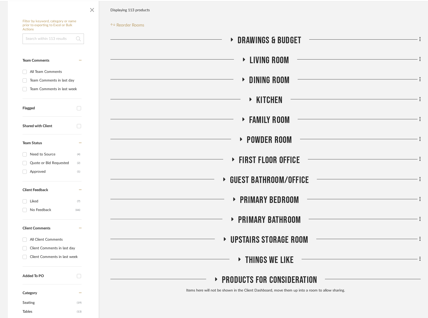
click at [276, 160] on span "First Floor Office" at bounding box center [269, 160] width 61 height 11
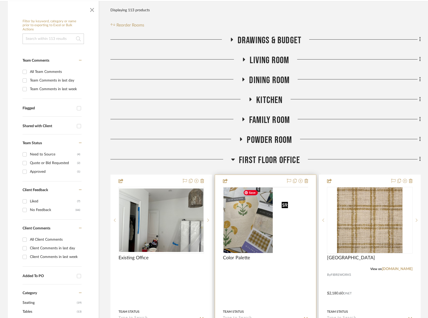
scroll to position [162, 0]
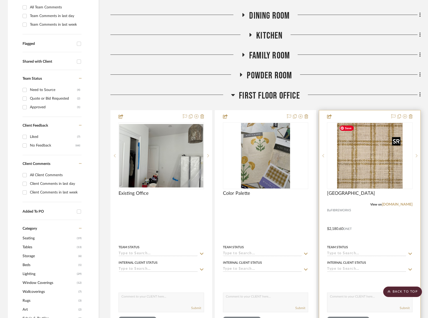
click at [0, 0] on img at bounding box center [0, 0] width 0 height 0
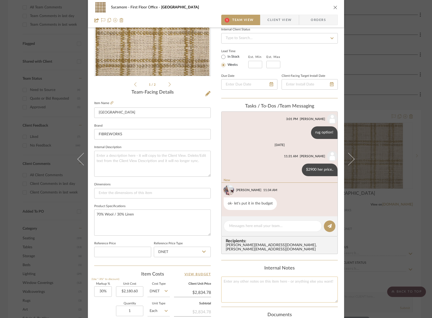
scroll to position [136, 0]
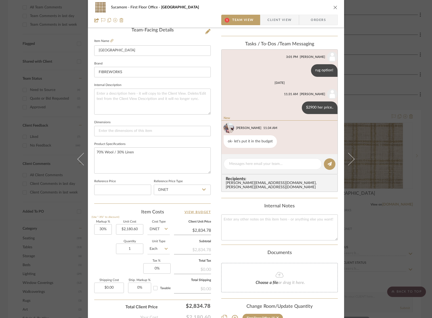
click at [333, 7] on icon "close" at bounding box center [335, 7] width 4 height 4
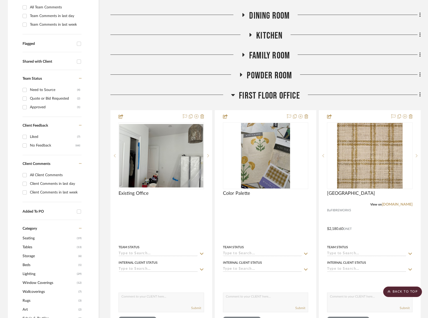
scroll to position [345, 0]
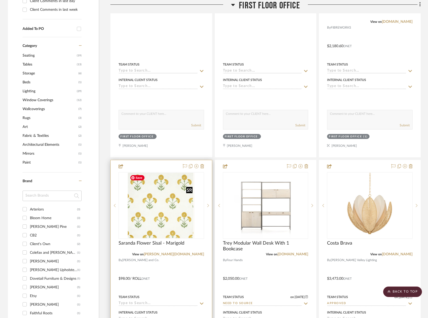
click at [149, 213] on img "0" at bounding box center [161, 206] width 67 height 66
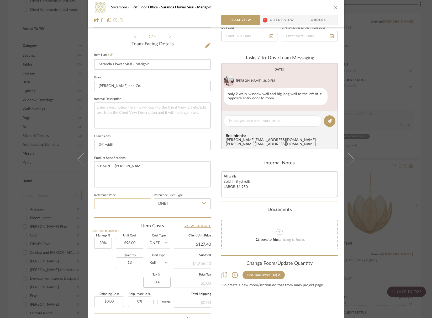
scroll to position [169, 0]
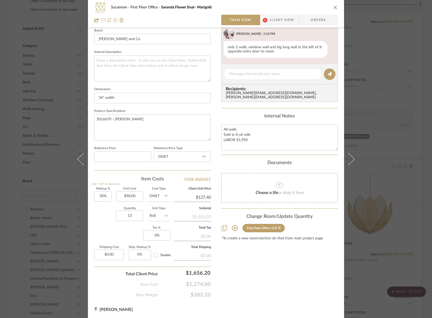
click at [336, 9] on div "Sycamore First Floor Office Saranda Flower Sisal - Marigold" at bounding box center [216, 7] width 244 height 11
click at [333, 8] on icon "close" at bounding box center [335, 7] width 4 height 4
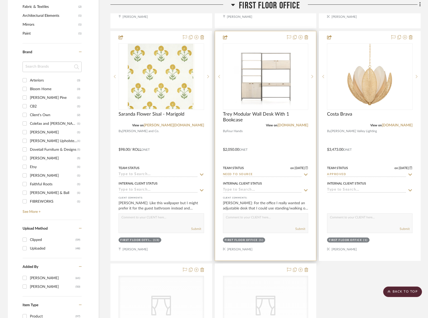
scroll to position [476, 0]
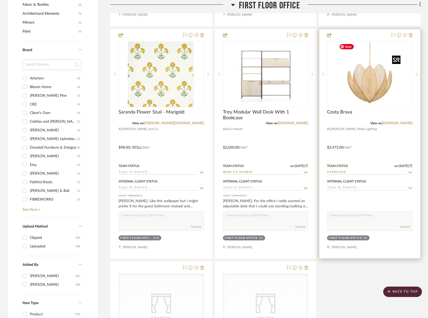
click at [370, 86] on img "0" at bounding box center [370, 75] width 66 height 66
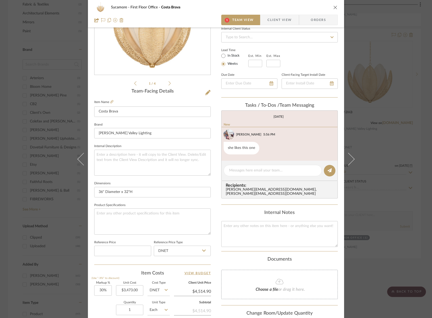
scroll to position [92, 0]
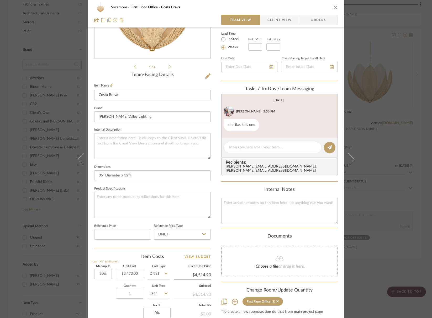
click at [334, 7] on icon "close" at bounding box center [335, 7] width 4 height 4
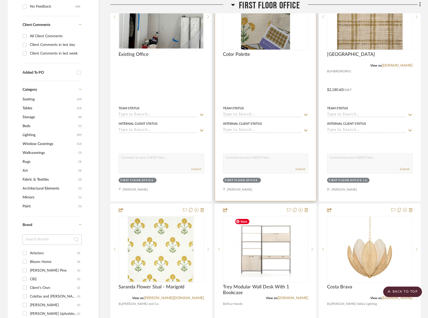
scroll to position [290, 0]
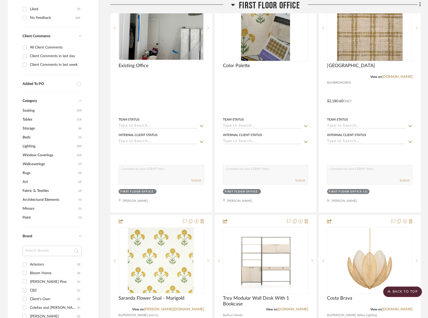
click at [269, 1] on span "First Floor Office" at bounding box center [269, 5] width 61 height 11
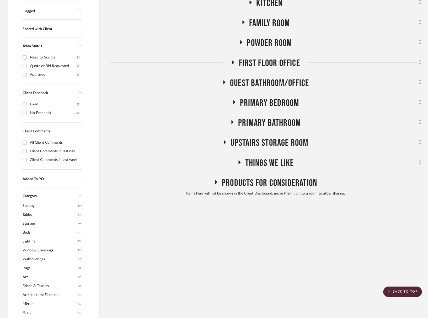
scroll to position [18, 0]
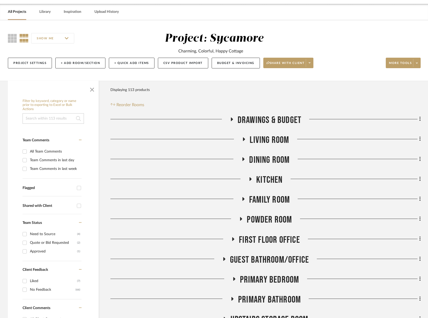
click at [266, 260] on span "Guest Bathroom/Office" at bounding box center [269, 260] width 79 height 11
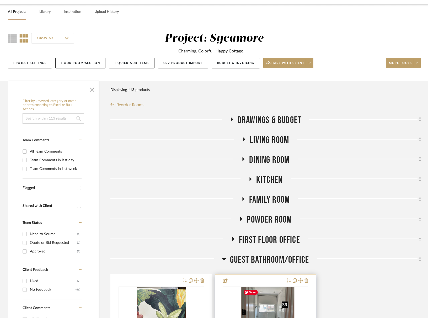
scroll to position [190, 0]
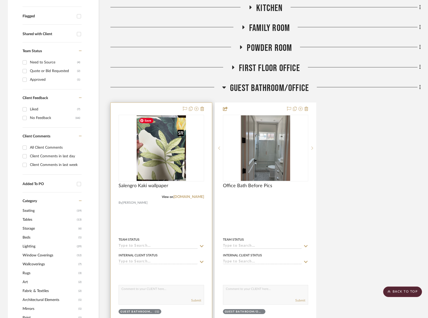
click at [0, 0] on img at bounding box center [0, 0] width 0 height 0
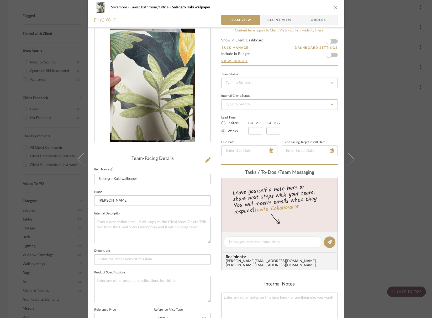
scroll to position [0, 0]
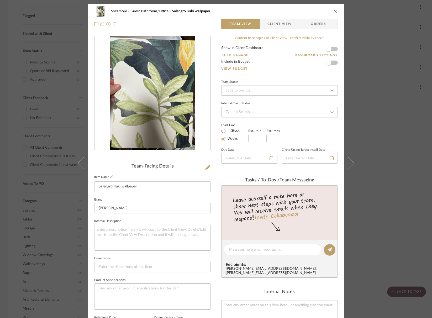
click at [335, 12] on icon "close" at bounding box center [335, 11] width 4 height 4
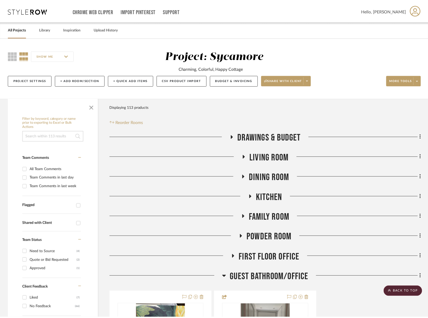
scroll to position [190, 0]
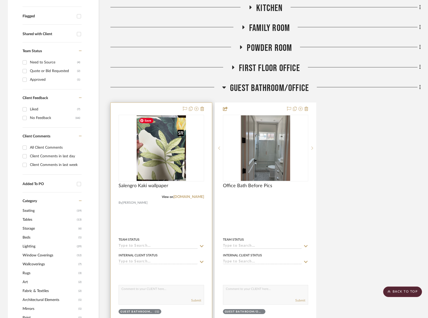
click at [185, 153] on img "0" at bounding box center [161, 149] width 49 height 66
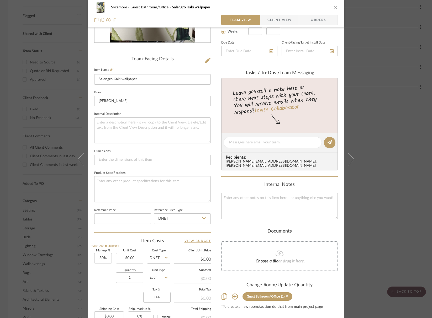
scroll to position [0, 0]
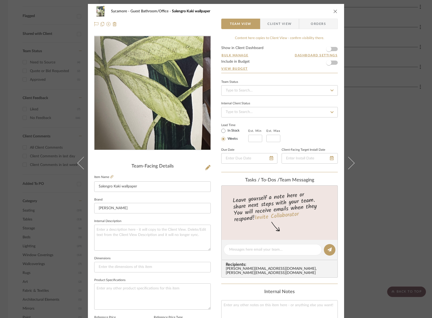
click at [175, 125] on img "0" at bounding box center [152, 93] width 85 height 114
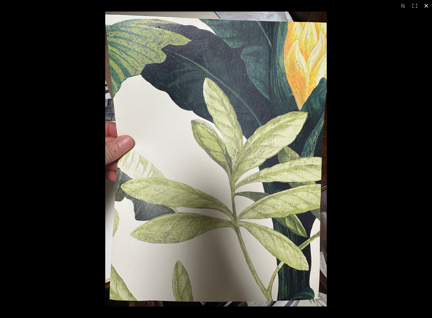
click at [429, 7] on button at bounding box center [427, 6] width 12 height 12
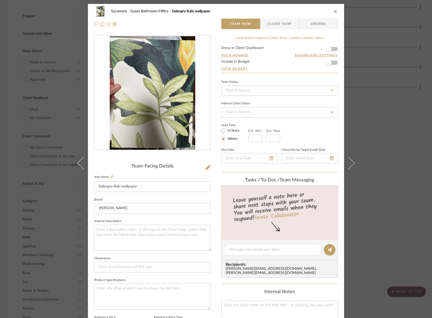
click at [333, 12] on icon "close" at bounding box center [335, 11] width 4 height 4
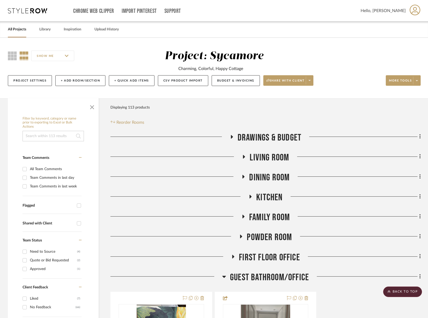
drag, startPoint x: 276, startPoint y: 238, endPoint x: 271, endPoint y: 232, distance: 7.8
click at [276, 238] on span "Powder Room" at bounding box center [269, 237] width 45 height 11
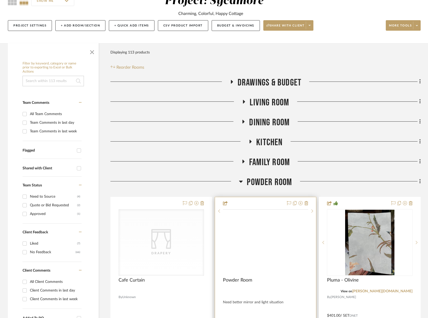
scroll to position [208, 0]
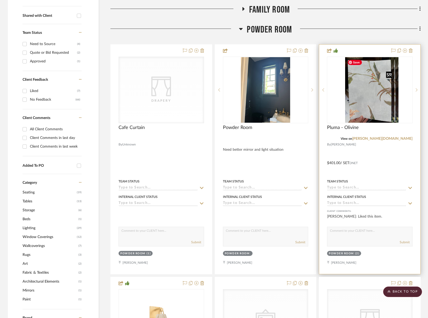
click at [356, 106] on img "0" at bounding box center [374, 90] width 49 height 66
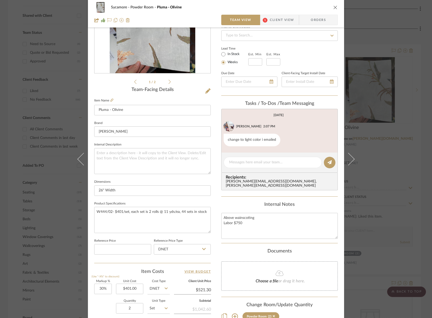
scroll to position [0, 0]
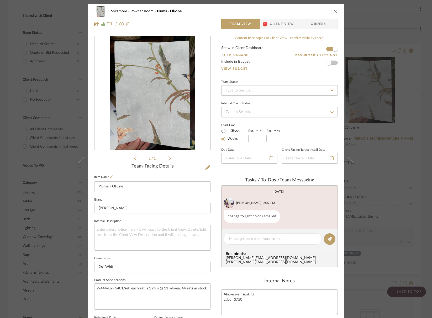
click at [333, 12] on icon "close" at bounding box center [335, 11] width 4 height 4
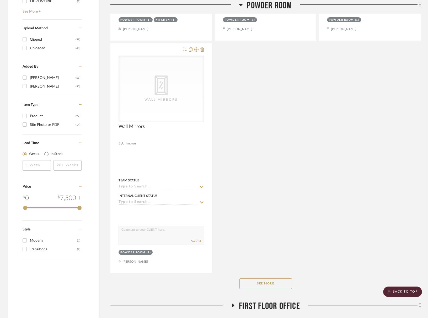
scroll to position [764, 0]
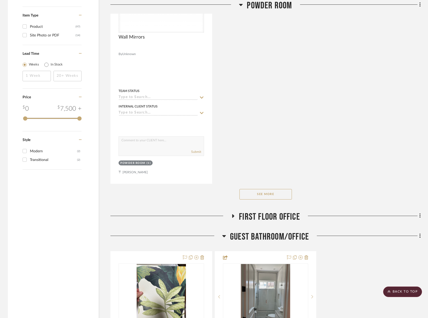
click at [264, 216] on span "First Floor Office" at bounding box center [269, 217] width 61 height 11
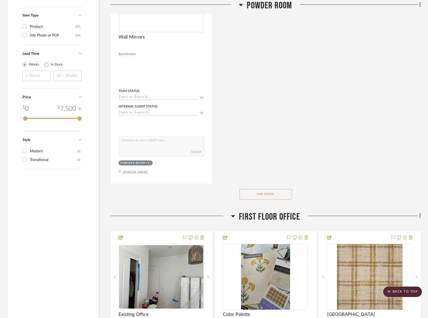
click at [264, 216] on span "First Floor Office" at bounding box center [269, 217] width 61 height 11
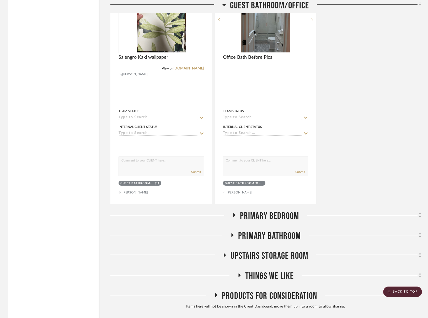
scroll to position [1075, 0]
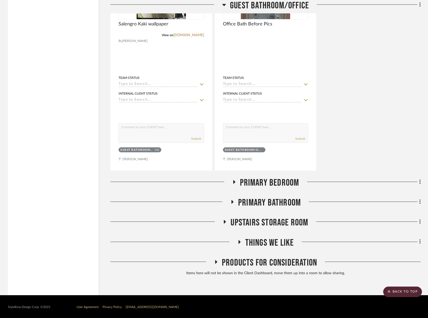
click at [261, 185] on span "Primary Bedroom" at bounding box center [269, 182] width 59 height 11
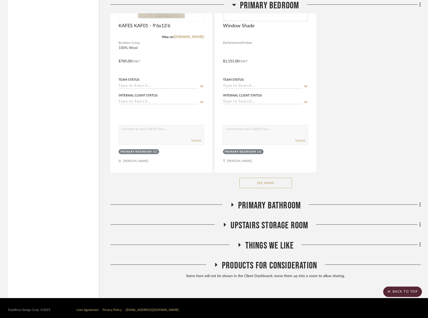
scroll to position [1798, 0]
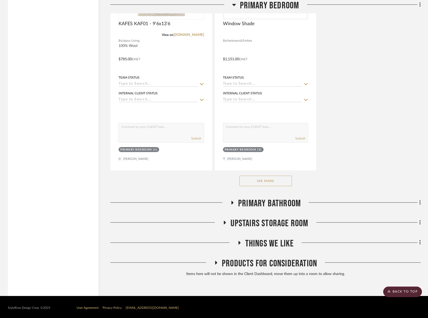
click at [261, 184] on button "See More" at bounding box center [266, 181] width 53 height 11
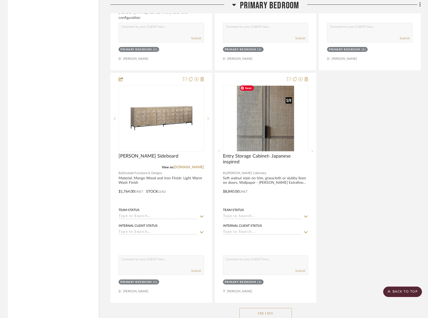
scroll to position [2961, 0]
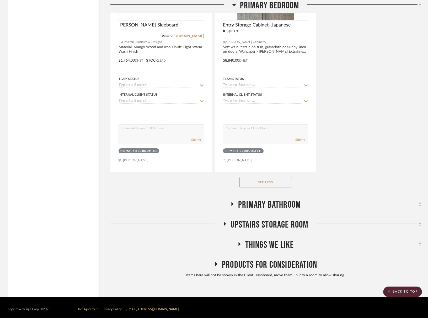
click at [271, 202] on span "Primary Bathroom" at bounding box center [269, 205] width 63 height 11
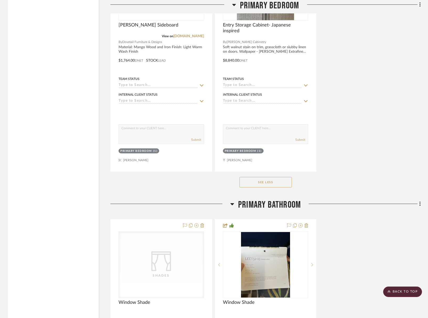
drag, startPoint x: 272, startPoint y: 202, endPoint x: 273, endPoint y: 207, distance: 5.6
click at [272, 202] on span "Primary Bathroom" at bounding box center [269, 205] width 63 height 11
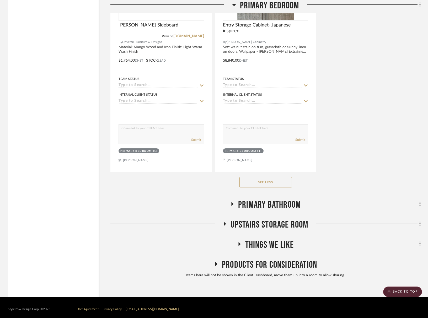
click at [278, 226] on span "Upstairs Storage Room" at bounding box center [270, 224] width 78 height 11
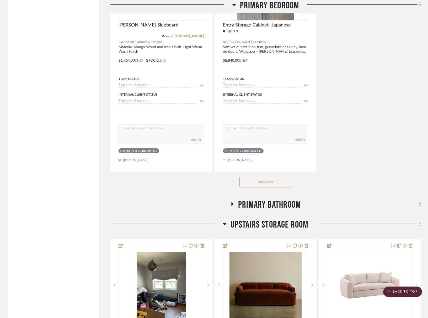
click at [277, 226] on span "Upstairs Storage Room" at bounding box center [270, 224] width 78 height 11
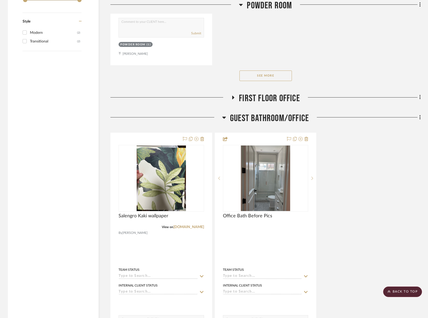
scroll to position [869, 0]
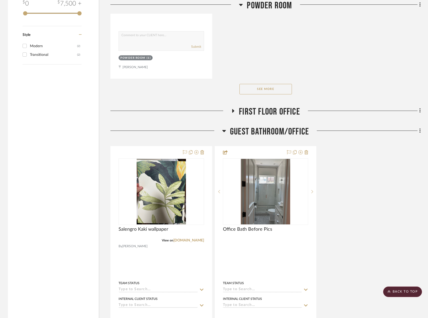
click at [272, 111] on span "First Floor Office" at bounding box center [269, 111] width 61 height 11
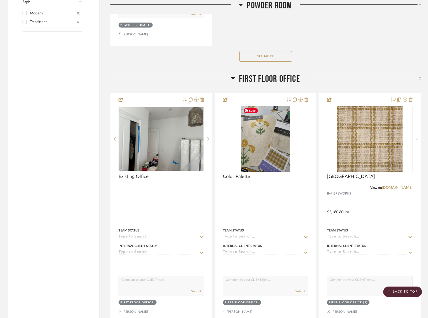
click at [269, 82] on span "First Floor Office" at bounding box center [269, 79] width 61 height 11
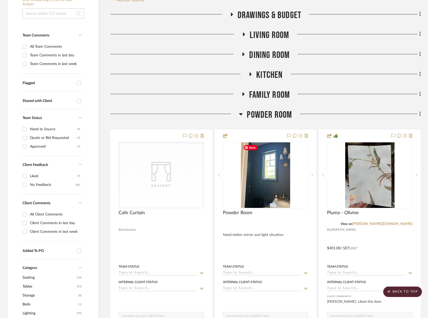
scroll to position [110, 0]
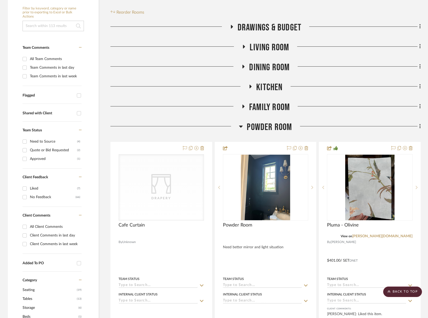
click at [274, 110] on span "Family Room" at bounding box center [269, 107] width 41 height 11
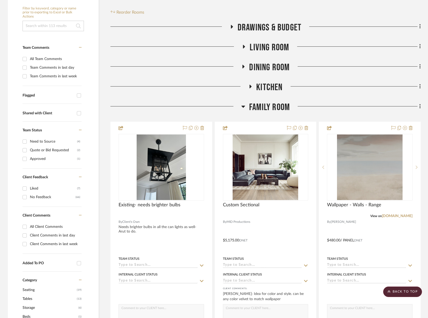
click at [274, 110] on span "Family Room" at bounding box center [269, 107] width 41 height 11
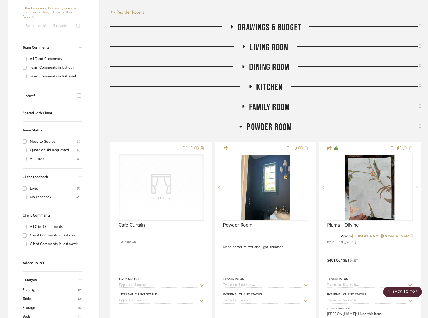
click at [269, 85] on span "Kitchen" at bounding box center [269, 87] width 26 height 11
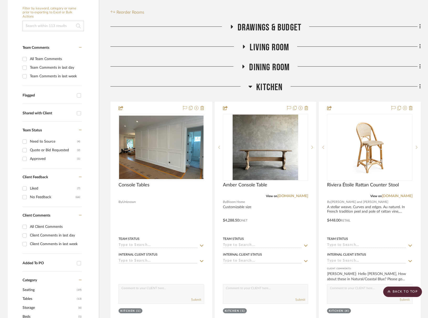
drag, startPoint x: 269, startPoint y: 84, endPoint x: 269, endPoint y: 75, distance: 8.4
click at [269, 84] on span "Kitchen" at bounding box center [269, 87] width 26 height 11
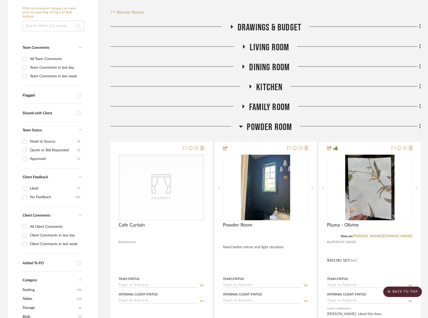
click at [269, 68] on span "Dining Room" at bounding box center [269, 67] width 40 height 11
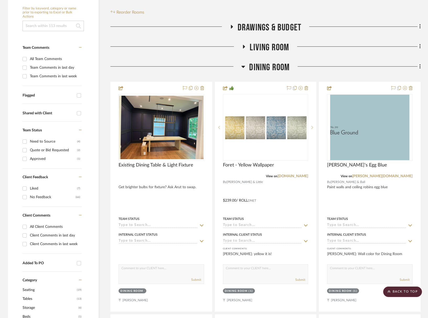
click at [269, 68] on span "Dining Room" at bounding box center [269, 67] width 40 height 11
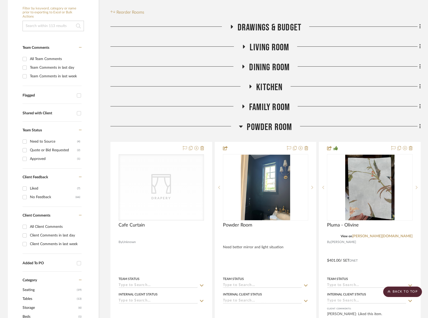
click at [271, 51] on span "Living Room" at bounding box center [269, 47] width 39 height 11
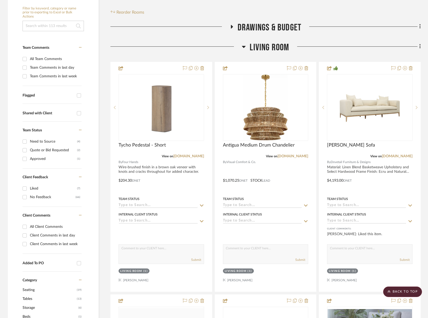
drag, startPoint x: 271, startPoint y: 51, endPoint x: 308, endPoint y: 71, distance: 41.9
click at [271, 51] on span "Living Room" at bounding box center [269, 47] width 39 height 11
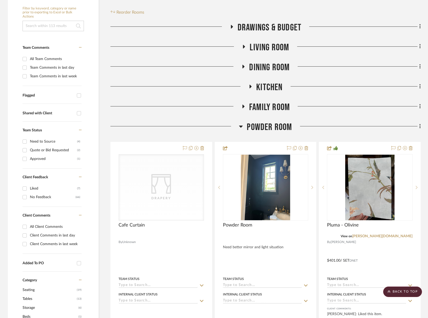
click at [275, 128] on span "Powder Room" at bounding box center [269, 127] width 45 height 11
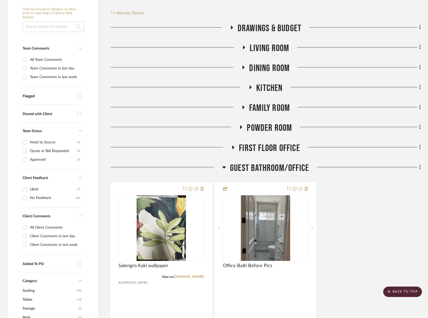
click at [270, 112] on span "Family Room" at bounding box center [269, 108] width 41 height 11
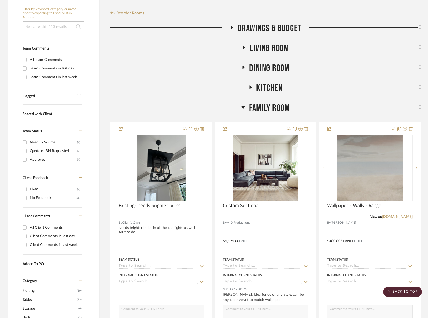
scroll to position [109, 0]
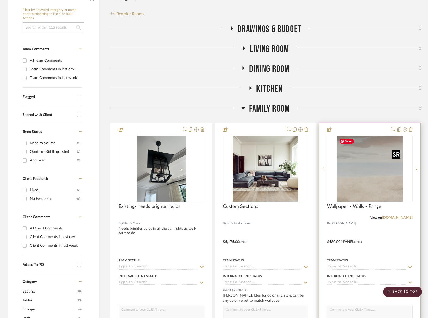
click at [370, 199] on img "0" at bounding box center [370, 169] width 66 height 66
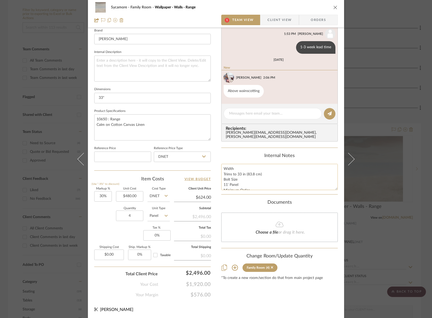
scroll to position [16, 0]
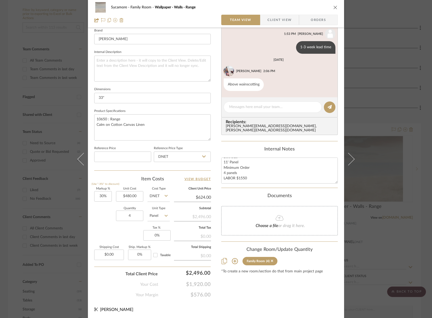
click at [333, 7] on icon "close" at bounding box center [335, 7] width 4 height 4
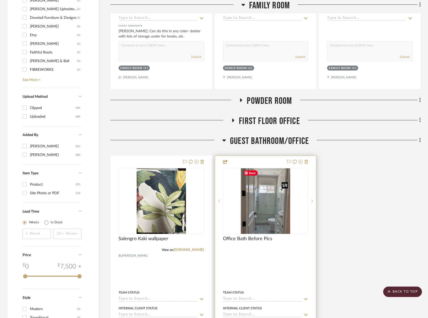
scroll to position [585, 0]
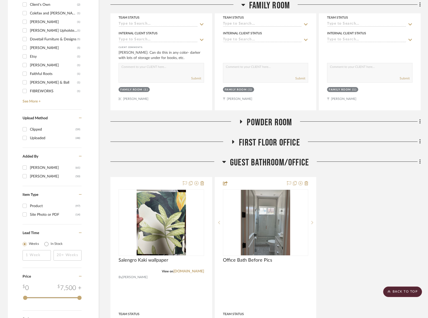
click at [266, 160] on span "Guest Bathroom/Office" at bounding box center [269, 162] width 79 height 11
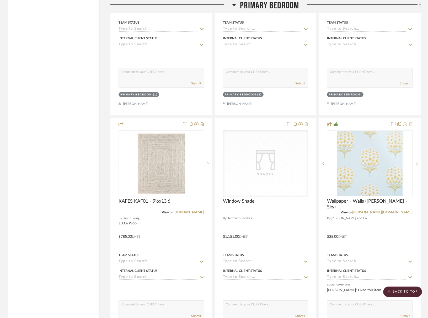
scroll to position [1163, 0]
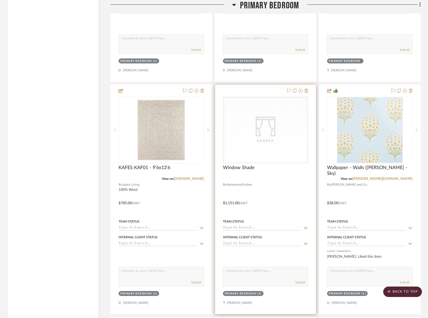
click at [267, 134] on icon "CategoryIconFabrics Created with Sketch." at bounding box center [266, 127] width 20 height 20
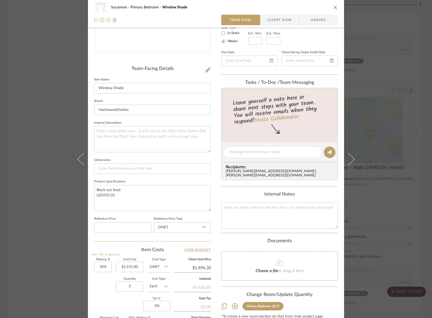
scroll to position [135, 0]
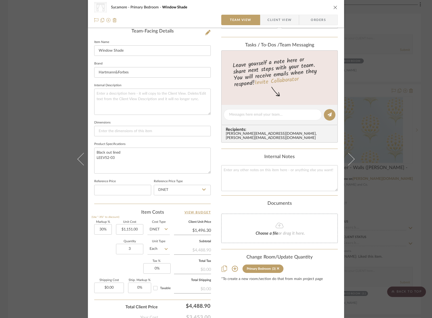
click at [335, 4] on div "CategoryIconFabrics Created with Sketch. Shades Sycamore Primary Bedroom Window…" at bounding box center [216, 7] width 244 height 11
drag, startPoint x: 332, startPoint y: 6, endPoint x: 292, endPoint y: 44, distance: 54.2
click at [333, 7] on icon "close" at bounding box center [335, 7] width 4 height 4
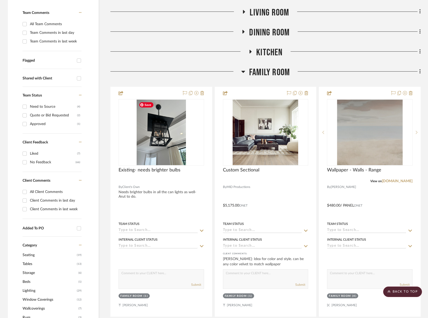
scroll to position [0, 0]
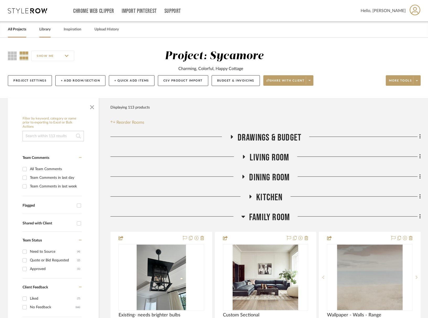
click at [47, 28] on link "Library" at bounding box center [44, 29] width 11 height 7
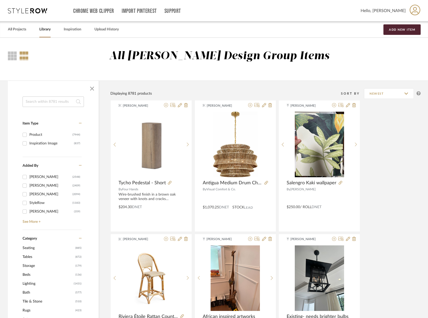
click at [53, 98] on input at bounding box center [53, 102] width 61 height 11
type input "loloi"
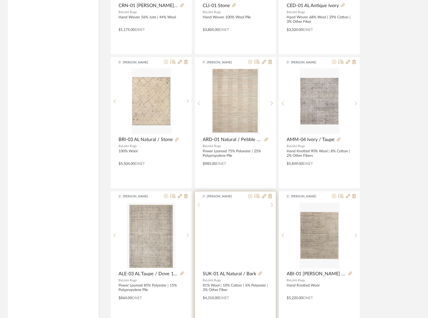
scroll to position [1452, 0]
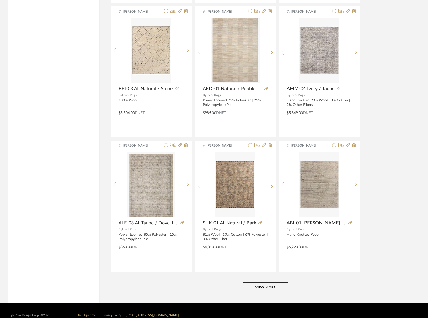
click at [268, 293] on button "View More" at bounding box center [266, 288] width 46 height 11
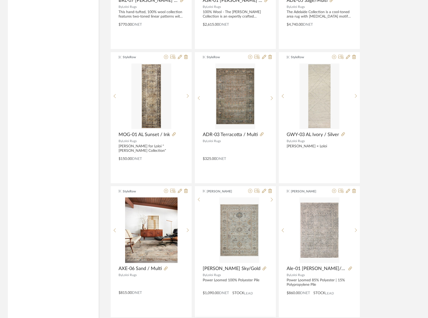
scroll to position [2163, 0]
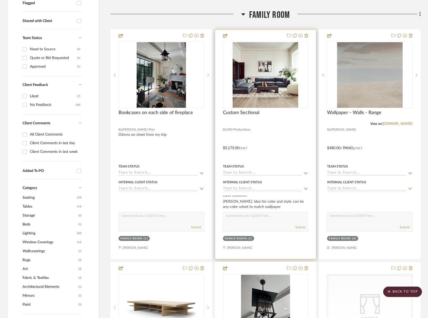
scroll to position [183, 0]
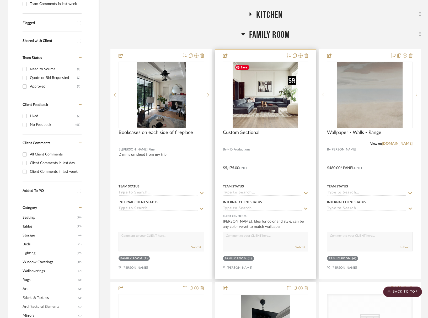
click at [281, 97] on img "0" at bounding box center [266, 95] width 66 height 66
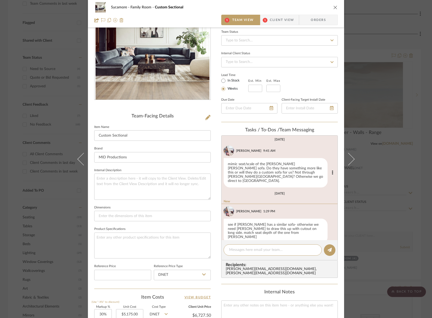
scroll to position [41, 0]
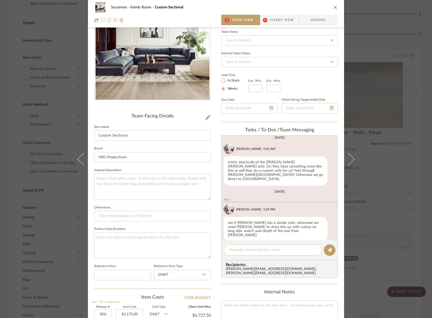
click at [249, 246] on div at bounding box center [273, 250] width 98 height 11
click at [249, 248] on textarea at bounding box center [272, 251] width 87 height 6
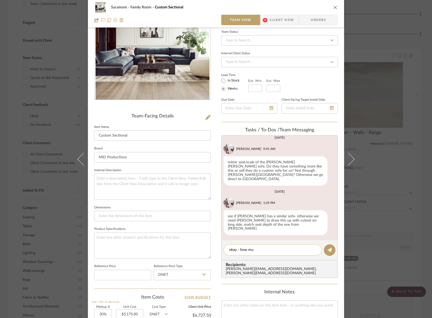
scroll to position [35, 0]
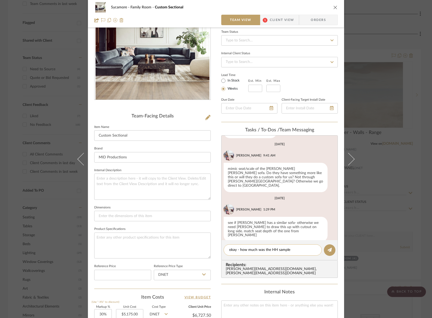
type textarea "okay - how much was the HH sample?"
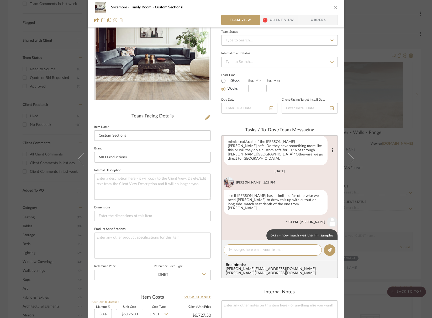
scroll to position [62, 0]
click at [334, 7] on icon "close" at bounding box center [335, 7] width 4 height 4
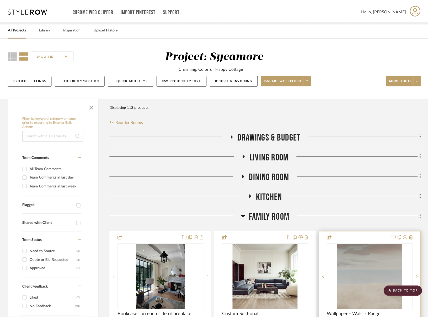
scroll to position [183, 0]
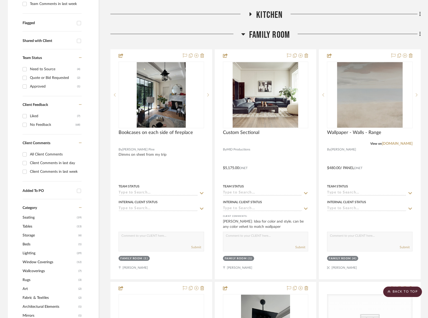
click at [264, 35] on span "Family Room" at bounding box center [269, 34] width 41 height 11
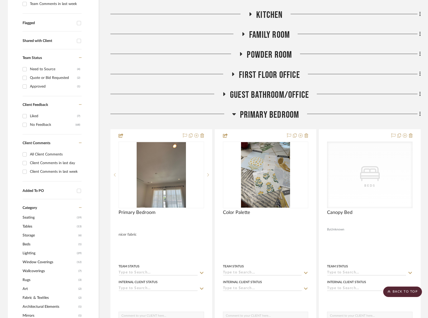
click at [271, 96] on span "Guest Bathroom/Office" at bounding box center [269, 95] width 79 height 11
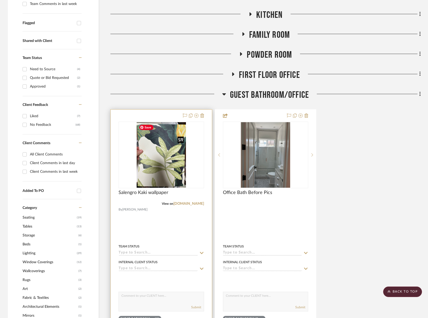
click at [0, 0] on img at bounding box center [0, 0] width 0 height 0
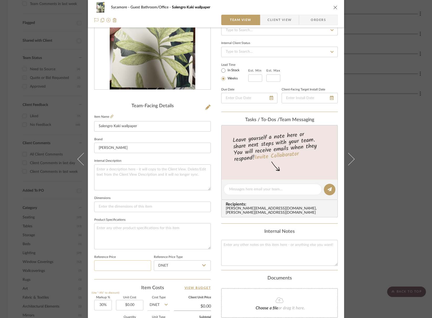
scroll to position [93, 0]
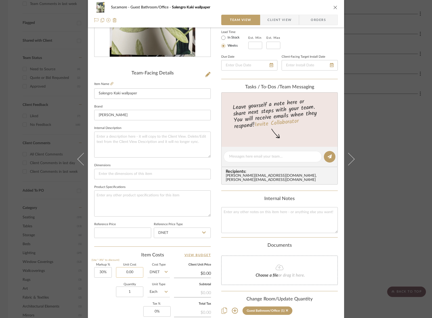
click at [130, 276] on input "0.00" at bounding box center [129, 272] width 27 height 11
type input "$250.00"
click at [150, 295] on input "Each" at bounding box center [159, 292] width 22 height 11
type input "$325.00"
click at [155, 285] on div "Each SF LF YD Sq Yd Slab Roll Set Dbl Roll Piece Panel Gallon Quart 5 Gals Inch" at bounding box center [157, 240] width 22 height 92
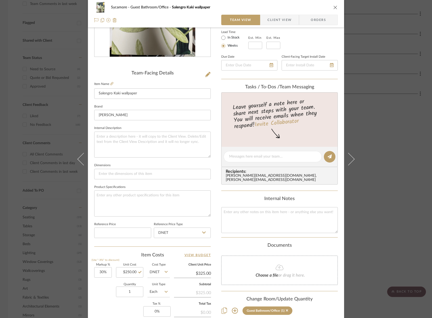
click at [156, 281] on sr-form-field "Cost Type DNET" at bounding box center [159, 273] width 22 height 19
click at [155, 292] on input "Each" at bounding box center [159, 292] width 22 height 11
click at [155, 281] on span "Roll" at bounding box center [154, 283] width 6 height 4
type input "Roll"
click at [335, 7] on icon "close" at bounding box center [335, 7] width 4 height 4
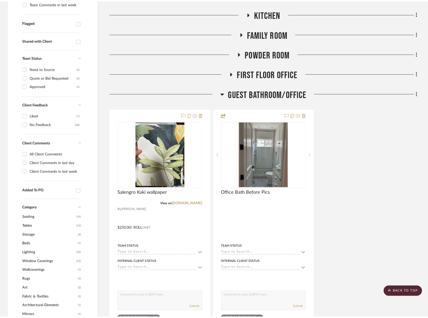
scroll to position [183, 0]
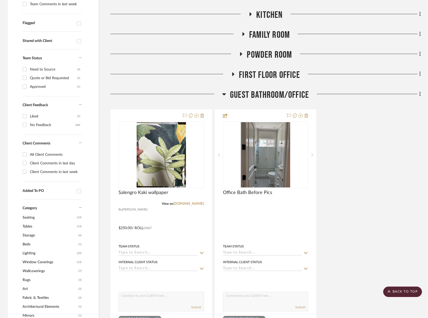
drag, startPoint x: 275, startPoint y: 93, endPoint x: 272, endPoint y: 87, distance: 6.9
click at [275, 93] on span "Guest Bathroom/Office" at bounding box center [269, 95] width 79 height 11
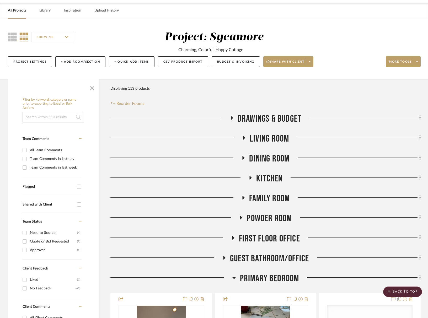
scroll to position [1, 0]
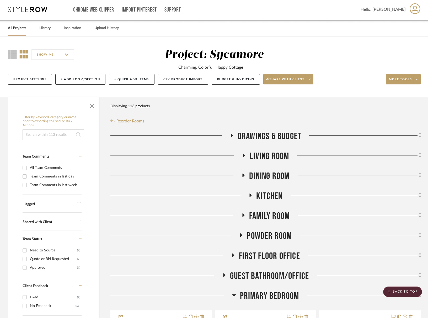
click at [267, 175] on span "Dining Room" at bounding box center [269, 176] width 40 height 11
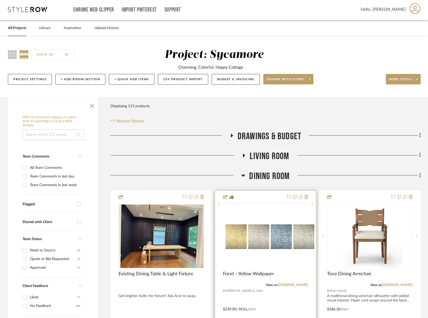
scroll to position [181, 0]
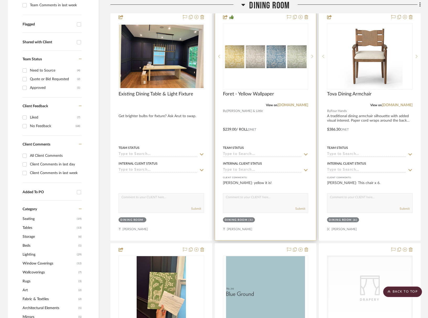
click at [263, 82] on div "0" at bounding box center [265, 56] width 85 height 66
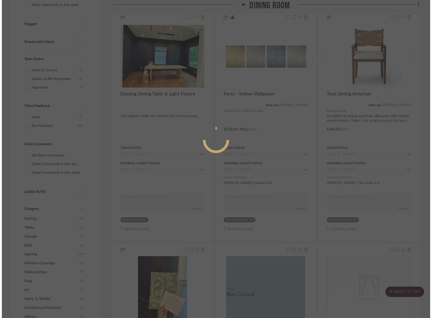
scroll to position [0, 0]
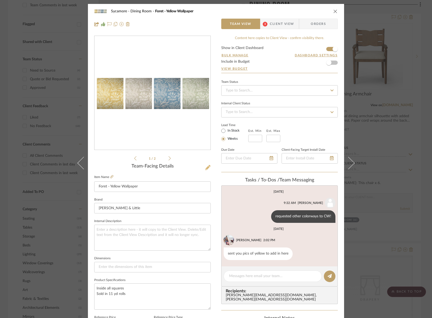
click at [208, 167] on icon at bounding box center [207, 167] width 5 height 5
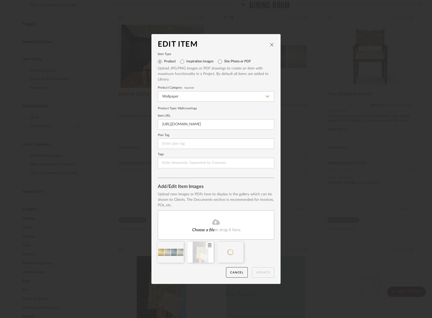
click at [208, 245] on icon at bounding box center [210, 245] width 4 height 4
click at [264, 272] on button "Update" at bounding box center [263, 272] width 22 height 11
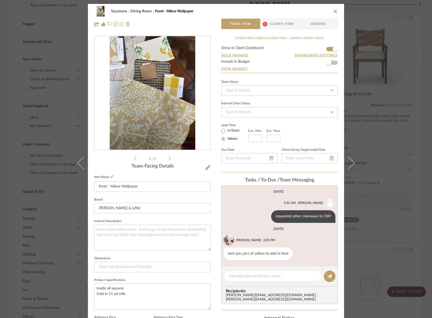
drag, startPoint x: 335, startPoint y: 10, endPoint x: 327, endPoint y: 12, distance: 8.3
click at [335, 10] on icon "close" at bounding box center [335, 11] width 4 height 4
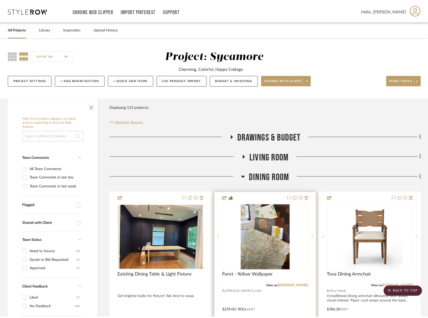
scroll to position [181, 0]
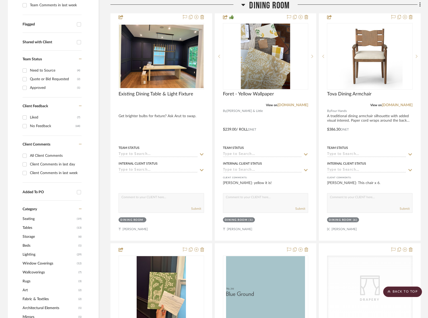
drag, startPoint x: 271, startPoint y: 5, endPoint x: 271, endPoint y: 15, distance: 10.5
click at [271, 5] on span "Dining Room" at bounding box center [269, 5] width 40 height 11
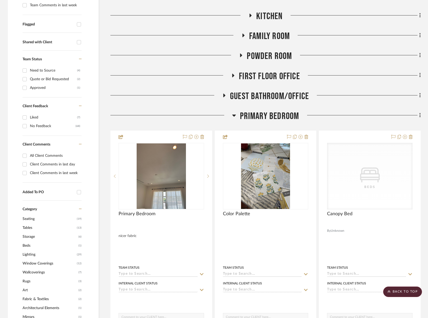
click at [271, 55] on span "Powder Room" at bounding box center [269, 56] width 45 height 11
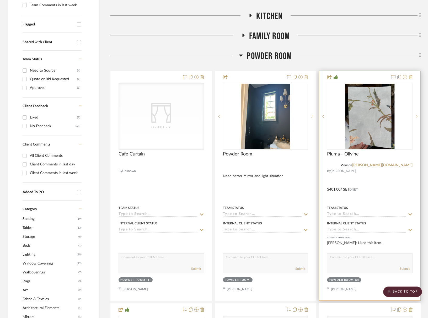
click at [419, 116] on sr-next-btn at bounding box center [417, 117] width 8 height 4
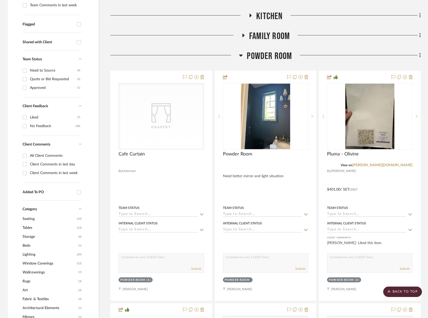
drag, startPoint x: 264, startPoint y: 56, endPoint x: 217, endPoint y: 94, distance: 60.5
click at [265, 56] on span "Powder Room" at bounding box center [269, 56] width 45 height 11
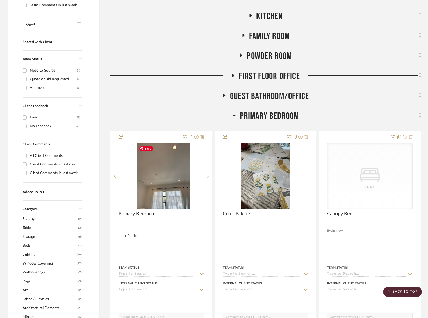
click at [263, 112] on span "Primary Bedroom" at bounding box center [269, 116] width 59 height 11
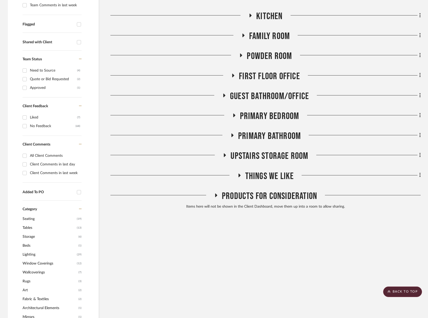
click at [266, 102] on div "Guest Bathroom/Office" at bounding box center [266, 97] width 311 height 13
drag, startPoint x: 268, startPoint y: 98, endPoint x: 262, endPoint y: 108, distance: 10.9
click at [268, 98] on span "Guest Bathroom/Office" at bounding box center [269, 96] width 79 height 11
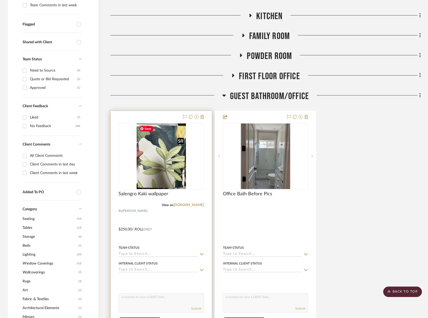
click at [0, 0] on img at bounding box center [0, 0] width 0 height 0
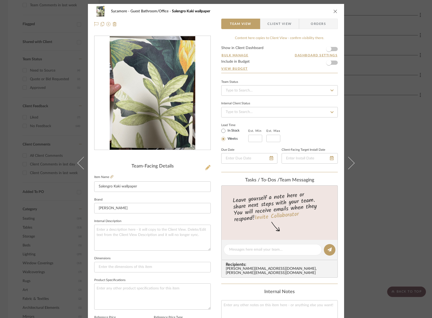
click at [208, 166] on icon at bounding box center [207, 167] width 5 height 5
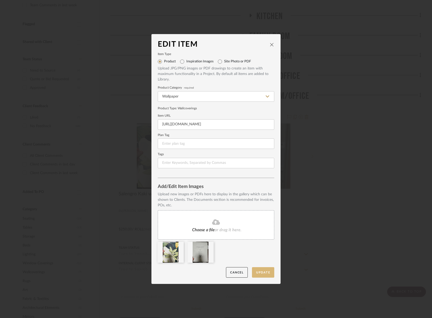
click at [260, 273] on button "Update" at bounding box center [263, 272] width 22 height 11
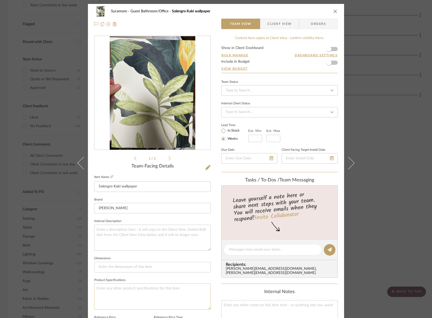
scroll to position [52, 0]
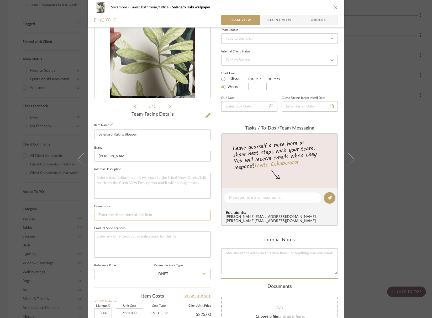
click at [106, 213] on input at bounding box center [152, 215] width 117 height 11
type input "27" width"
click at [245, 254] on textarea at bounding box center [279, 262] width 117 height 26
type textarea "r"
type textarea "sold by the 11yd roll"
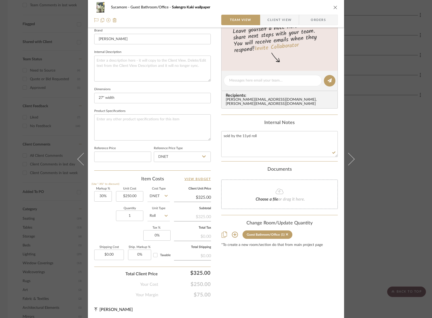
scroll to position [169, 0]
click at [233, 153] on summary-project-notes "Internal Notes sold by the 11yd roll" at bounding box center [279, 140] width 117 height 41
click at [128, 216] on input "1" at bounding box center [129, 216] width 27 height 11
type input "2"
click at [334, 8] on icon "close" at bounding box center [335, 7] width 4 height 4
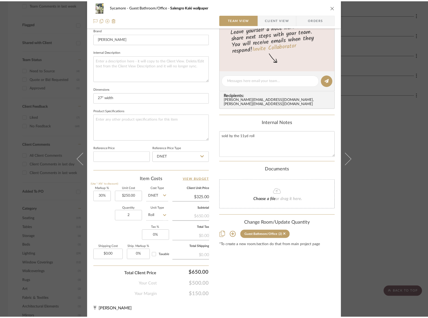
scroll to position [181, 0]
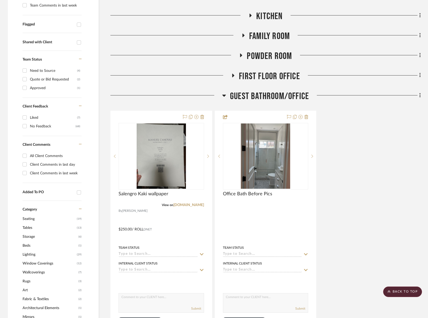
click at [287, 96] on span "Guest Bathroom/Office" at bounding box center [269, 96] width 79 height 11
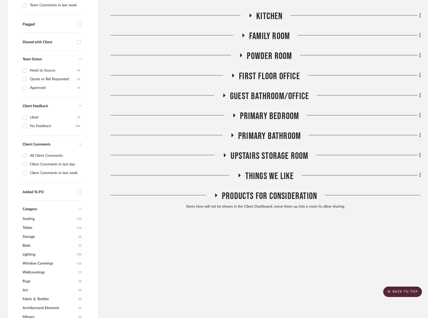
click at [270, 33] on span "Family Room" at bounding box center [269, 36] width 41 height 11
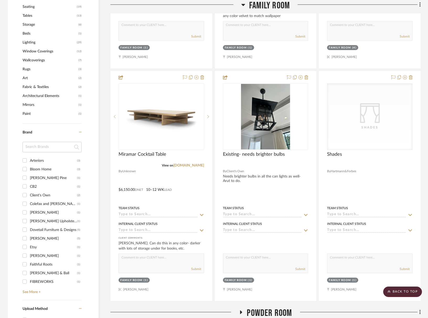
scroll to position [0, 0]
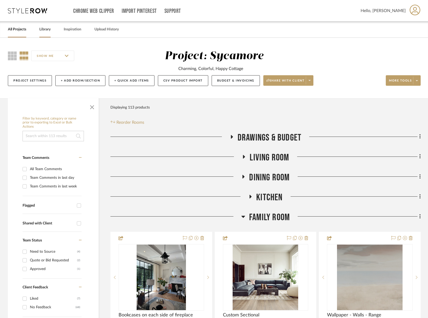
click at [45, 25] on div "Library" at bounding box center [44, 30] width 11 height 16
click at [47, 137] on input at bounding box center [53, 136] width 61 height 11
type input "ard"
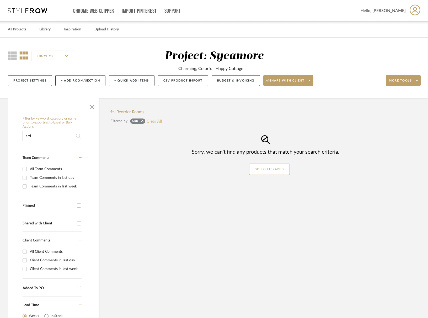
click at [150, 123] on button "Clear All" at bounding box center [154, 121] width 15 height 7
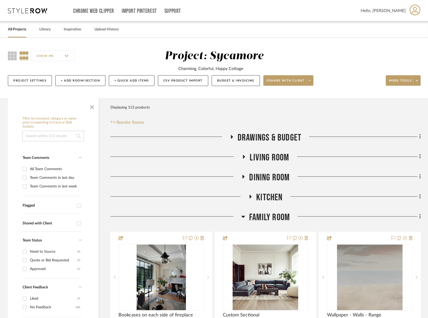
click at [255, 221] on span "Family Room" at bounding box center [269, 217] width 41 height 11
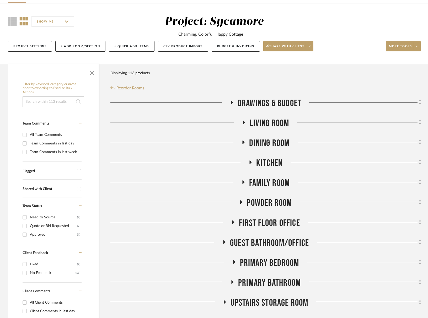
scroll to position [69, 0]
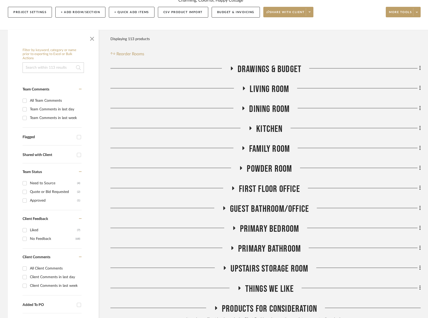
drag, startPoint x: 278, startPoint y: 254, endPoint x: 275, endPoint y: 251, distance: 3.5
click at [278, 254] on span "Primary Bathroom" at bounding box center [269, 249] width 63 height 11
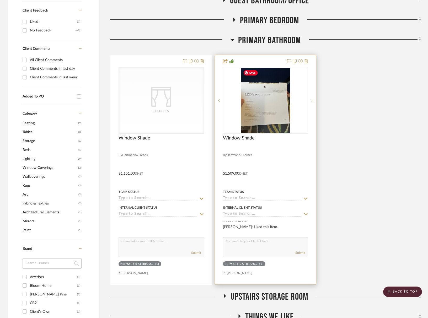
scroll to position [312, 0]
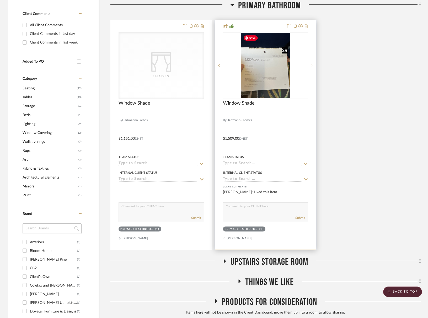
click at [277, 71] on img "0" at bounding box center [265, 66] width 49 height 66
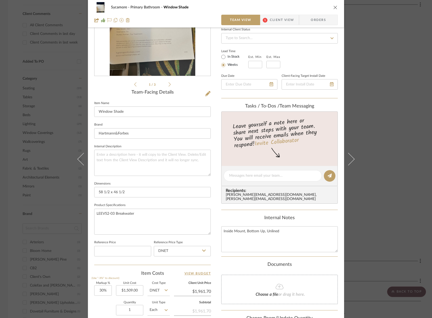
scroll to position [128, 0]
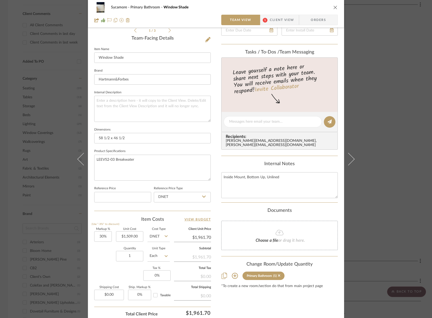
click at [334, 7] on icon "close" at bounding box center [335, 7] width 4 height 4
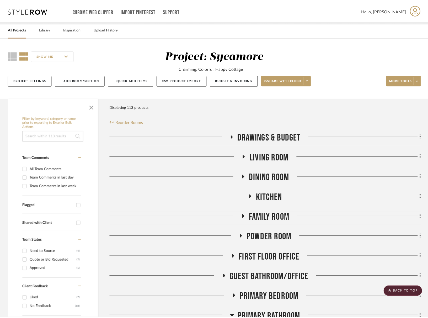
scroll to position [312, 0]
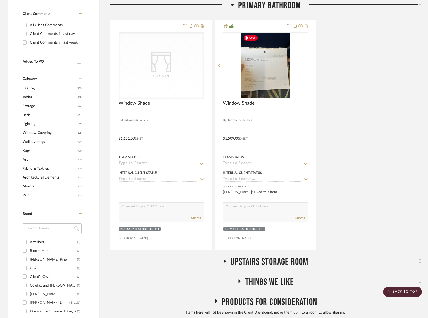
click at [271, 7] on span "Primary Bathroom" at bounding box center [269, 5] width 63 height 11
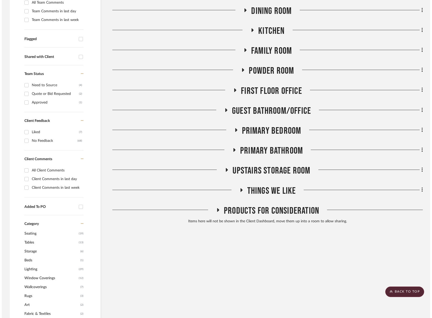
scroll to position [0, 0]
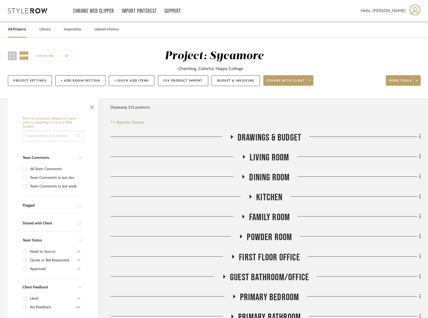
click at [275, 159] on span "Living Room" at bounding box center [269, 157] width 39 height 11
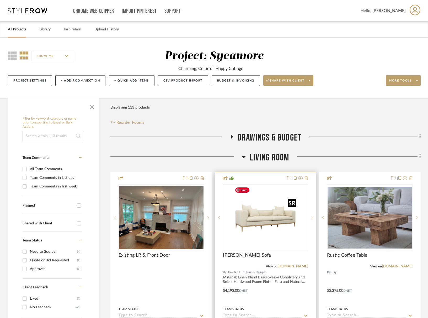
click at [0, 0] on img at bounding box center [0, 0] width 0 height 0
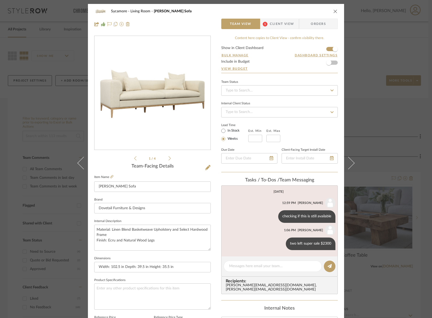
click at [279, 23] on span "Client View" at bounding box center [282, 24] width 24 height 11
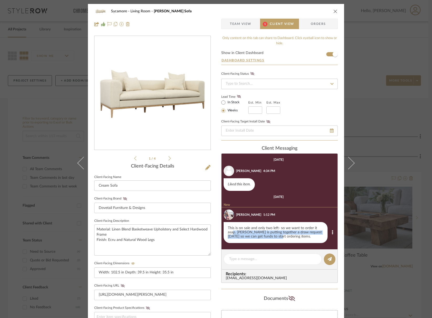
drag, startPoint x: 235, startPoint y: 232, endPoint x: 300, endPoint y: 236, distance: 64.7
click at [277, 238] on div "This is on sale and only two left- so we want to order it asap. [PERSON_NAME] i…" at bounding box center [276, 232] width 104 height 21
click at [301, 236] on div "This is on sale and only two left- so we want to order it asap. [PERSON_NAME] i…" at bounding box center [276, 232] width 104 height 21
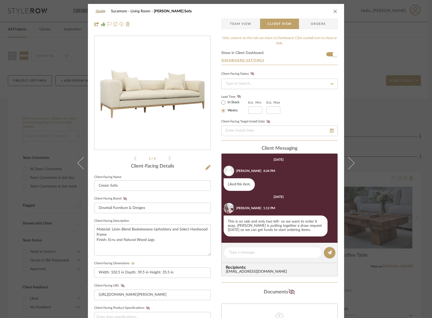
drag, startPoint x: 337, startPoint y: 9, endPoint x: 344, endPoint y: 1, distance: 11.0
click at [338, 8] on div "Sycamore Living Room Dalia Sofa Team View Client View Orders" at bounding box center [216, 18] width 256 height 28
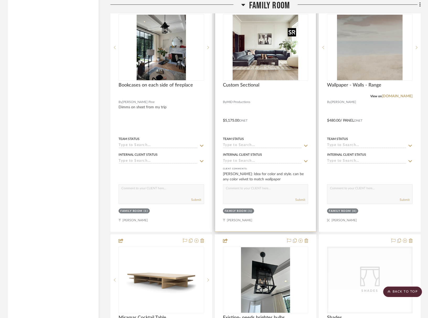
scroll to position [954, 0]
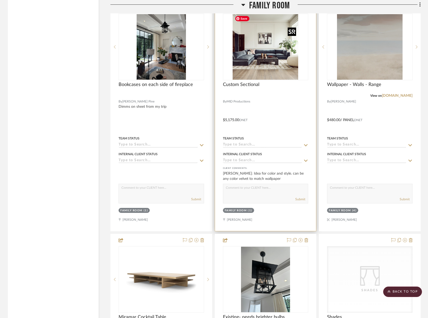
click at [260, 55] on img "0" at bounding box center [266, 47] width 66 height 66
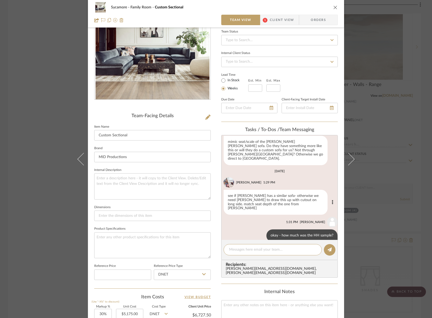
scroll to position [62, 0]
click at [259, 254] on div at bounding box center [273, 249] width 98 height 11
click at [265, 252] on textarea at bounding box center [272, 250] width 87 height 6
paste textarea "https://www.marcalidesigns.com/collection/sierra-sectional-system"
type textarea "somewhat similar - https://www.marcalidesigns.com/collection/sierra-sectional-s…"
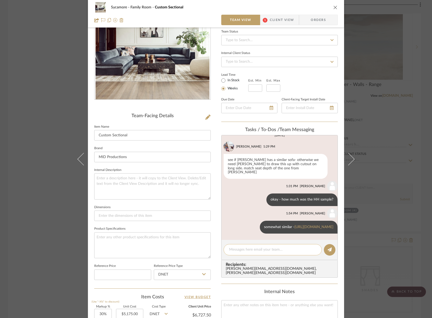
scroll to position [98, 0]
click at [167, 58] on img "0" at bounding box center [153, 43] width 114 height 114
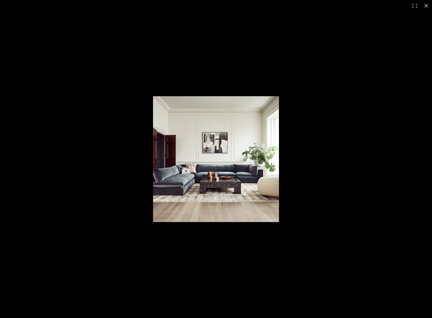
click at [227, 165] on img at bounding box center [216, 159] width 126 height 126
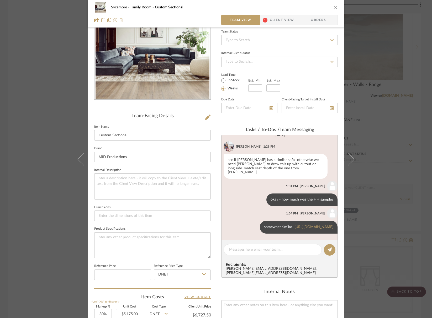
click at [334, 5] on icon "close" at bounding box center [335, 7] width 4 height 4
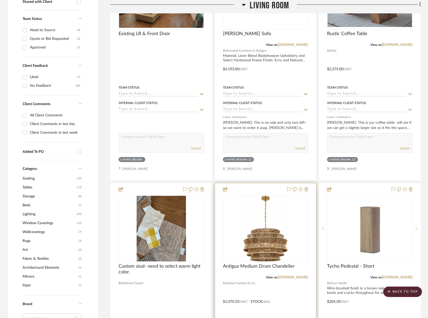
scroll to position [0, 0]
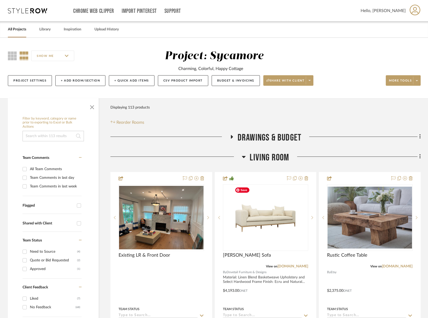
click at [282, 139] on span "Drawings & Budget" at bounding box center [270, 137] width 64 height 11
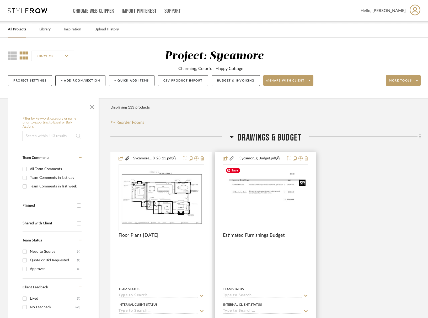
click at [248, 216] on img "0" at bounding box center [266, 197] width 85 height 65
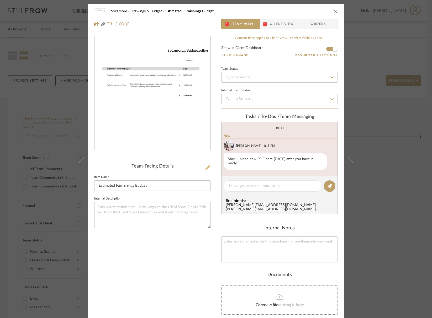
click at [206, 168] on icon at bounding box center [207, 167] width 5 height 5
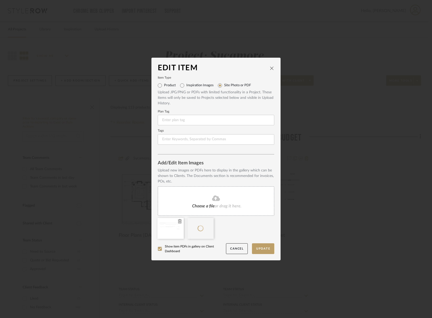
click at [178, 222] on icon at bounding box center [180, 221] width 4 height 4
click at [270, 251] on button "Update" at bounding box center [263, 249] width 22 height 11
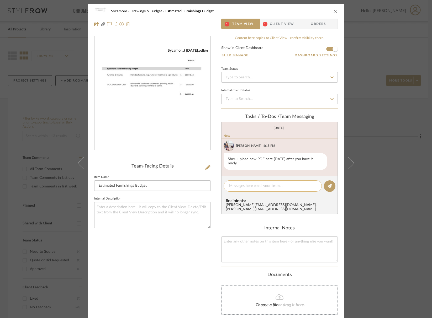
click at [261, 183] on textarea at bounding box center [272, 186] width 87 height 6
type textarea "done!"
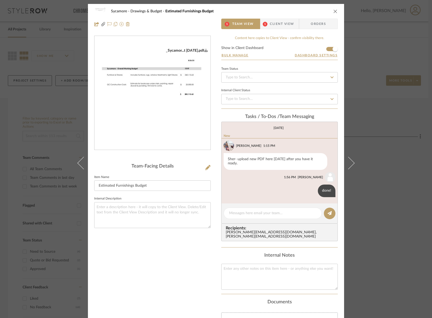
click at [334, 11] on icon "close" at bounding box center [335, 11] width 4 height 4
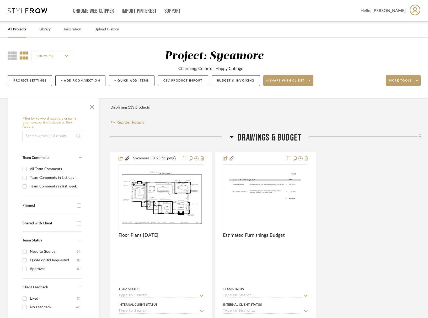
click at [261, 134] on span "Drawings & Budget" at bounding box center [270, 137] width 64 height 11
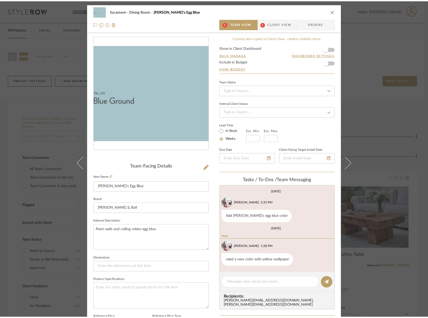
scroll to position [48, 0]
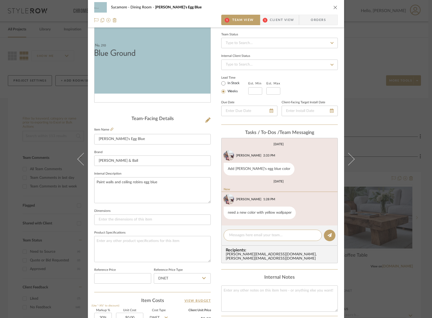
drag, startPoint x: 338, startPoint y: 6, endPoint x: 335, endPoint y: 7, distance: 3.4
click at [338, 6] on div "Sycamore Dining Room [PERSON_NAME]'s Egg Blue 1 Team View 1 Client View Orders" at bounding box center [216, 14] width 256 height 28
click at [272, 24] on span "Client View" at bounding box center [282, 20] width 24 height 11
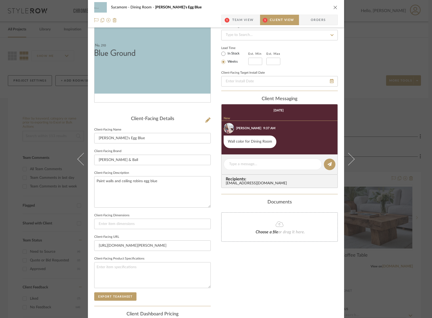
click at [333, 8] on icon "close" at bounding box center [335, 7] width 4 height 4
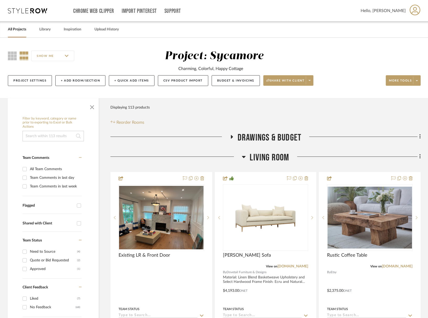
click at [269, 156] on span "Living Room" at bounding box center [269, 157] width 39 height 11
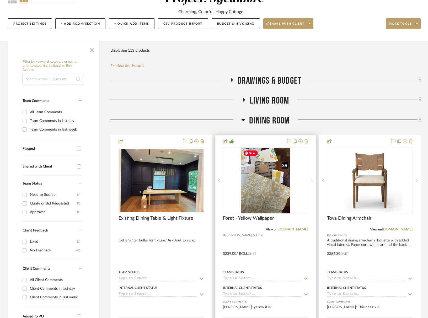
scroll to position [61, 0]
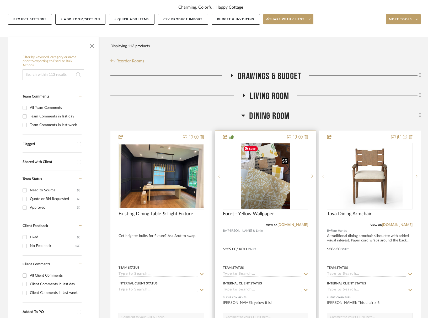
click at [0, 0] on img at bounding box center [0, 0] width 0 height 0
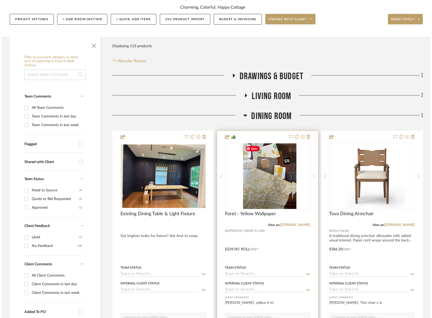
scroll to position [0, 0]
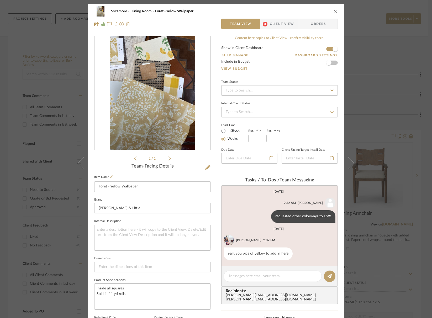
drag, startPoint x: 332, startPoint y: 11, endPoint x: 330, endPoint y: 44, distance: 32.9
click at [333, 11] on icon "close" at bounding box center [335, 11] width 4 height 4
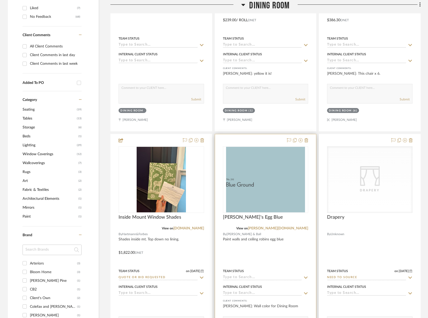
scroll to position [369, 0]
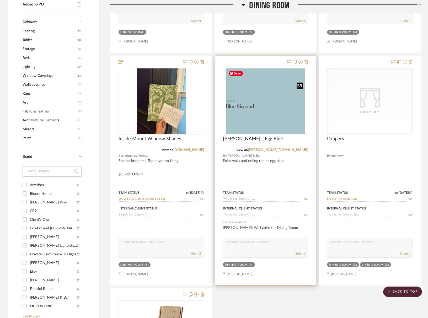
click at [0, 0] on img at bounding box center [0, 0] width 0 height 0
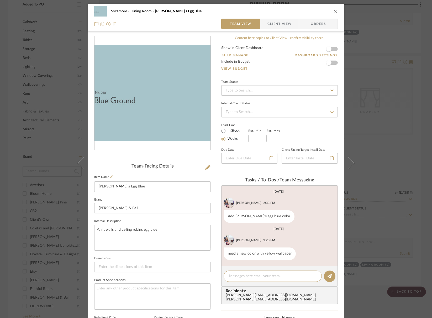
scroll to position [19, 0]
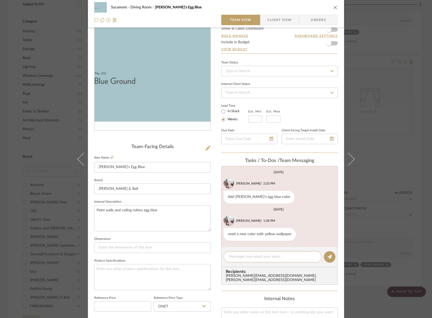
click at [206, 147] on icon at bounding box center [207, 148] width 5 height 5
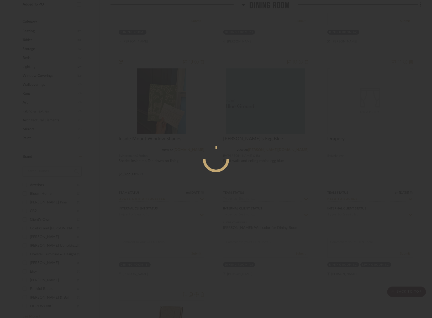
scroll to position [0, 0]
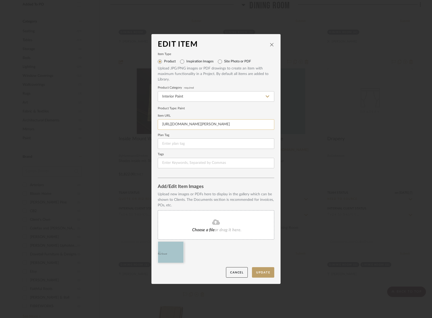
click at [217, 124] on input "[URL][DOMAIN_NAME][PERSON_NAME]" at bounding box center [216, 124] width 117 height 11
paste input "[URL][DOMAIN_NAME][PERSON_NAME]"
type input "[URL][DOMAIN_NAME][PERSON_NAME]"
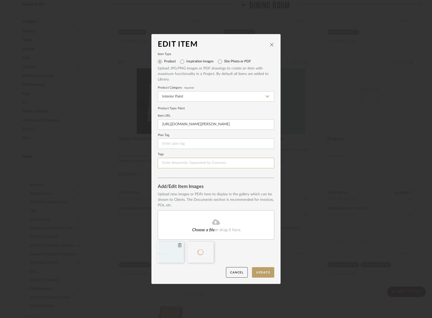
click at [178, 245] on icon at bounding box center [180, 245] width 4 height 4
click at [266, 274] on button "Update" at bounding box center [263, 272] width 22 height 11
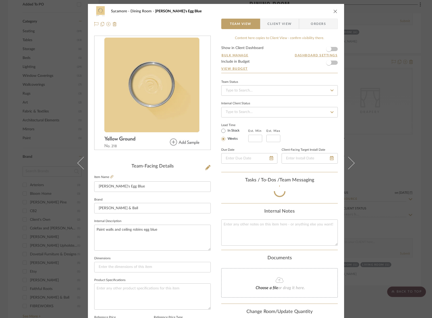
scroll to position [18, 0]
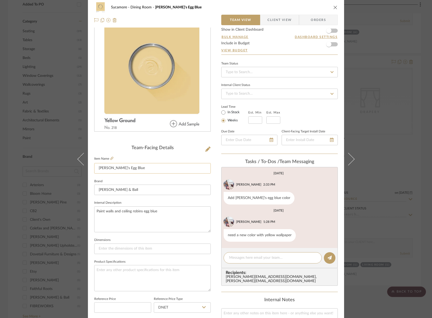
click at [126, 170] on input "[PERSON_NAME]'s Egg Blue" at bounding box center [152, 168] width 117 height 11
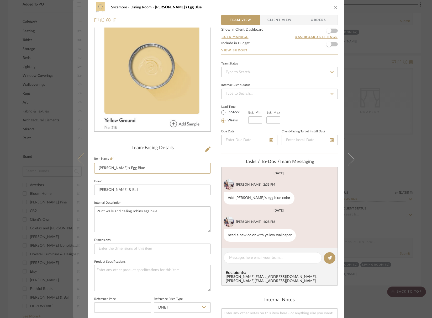
drag, startPoint x: 120, startPoint y: 169, endPoint x: 84, endPoint y: 168, distance: 36.0
click at [84, 168] on mat-dialog-content "Sycamore Dining Room [PERSON_NAME]'s Egg Blue Team View Client View Orders Team…" at bounding box center [216, 228] width 286 height 485
type input "Yellow Ground"
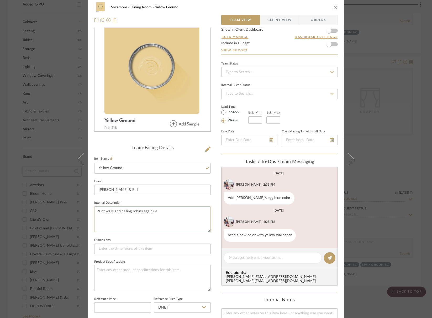
drag, startPoint x: 166, startPoint y: 212, endPoint x: 132, endPoint y: 212, distance: 34.4
click at [131, 212] on textarea "Paint walls and ceiling robins egg blue" at bounding box center [152, 220] width 117 height 26
type textarea "Paint walls and ceiling yellow"
drag, startPoint x: 172, startPoint y: 226, endPoint x: 179, endPoint y: 229, distance: 6.9
click at [173, 226] on textarea "Paint walls and ceiling yellow" at bounding box center [152, 220] width 117 height 26
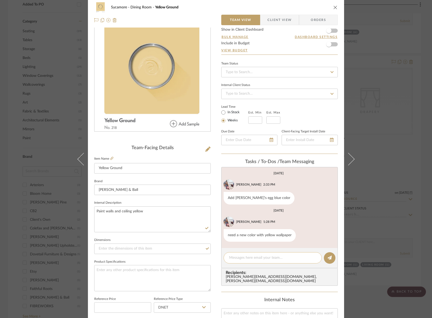
drag, startPoint x: 250, startPoint y: 260, endPoint x: 256, endPoint y: 255, distance: 8.2
click at [250, 260] on textarea at bounding box center [272, 258] width 87 height 6
type textarea "done"
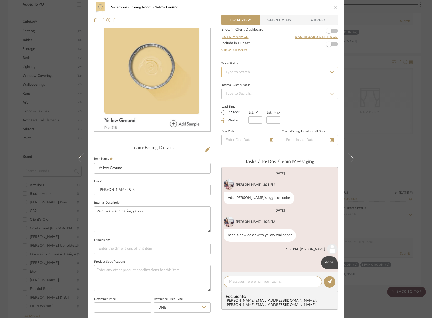
scroll to position [0, 0]
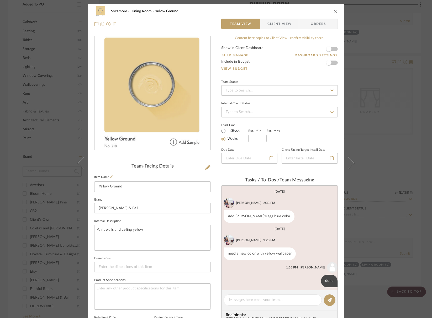
click at [335, 49] on form "Show in Client Dashboard Bulk Manage Dashboard Settings Include in Budget View …" at bounding box center [279, 59] width 117 height 27
click at [332, 48] on span "button" at bounding box center [329, 49] width 12 height 12
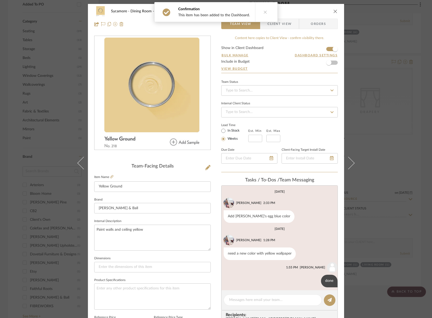
click at [333, 11] on icon "close" at bounding box center [335, 11] width 4 height 4
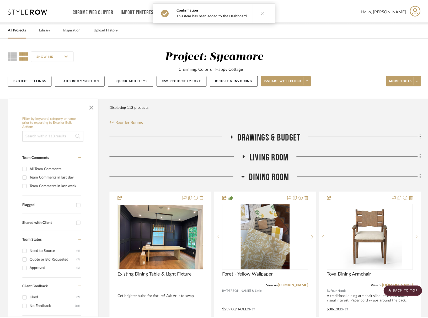
scroll to position [369, 0]
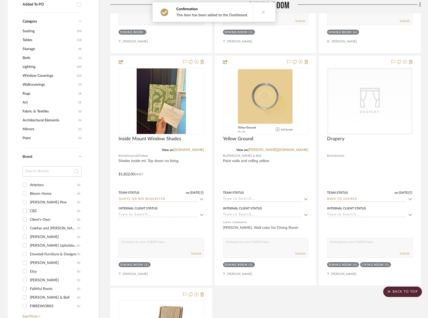
click at [261, 8] on button at bounding box center [263, 11] width 20 height 19
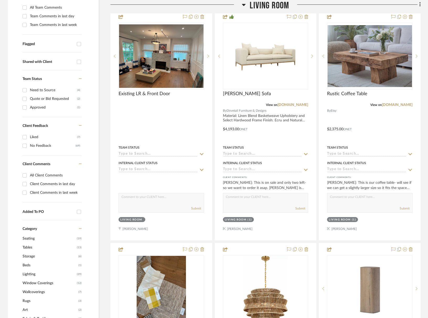
scroll to position [172, 0]
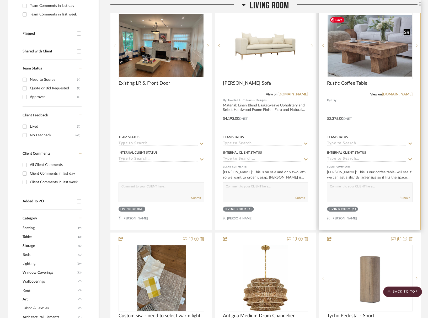
click at [383, 67] on div at bounding box center [370, 45] width 86 height 67
click at [358, 60] on img "0" at bounding box center [370, 46] width 85 height 62
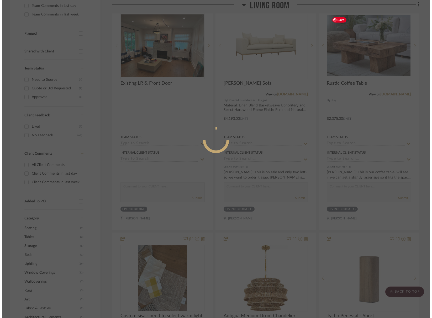
scroll to position [0, 0]
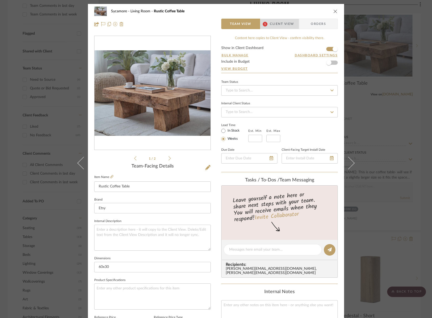
click at [283, 26] on span "Client View" at bounding box center [282, 24] width 24 height 11
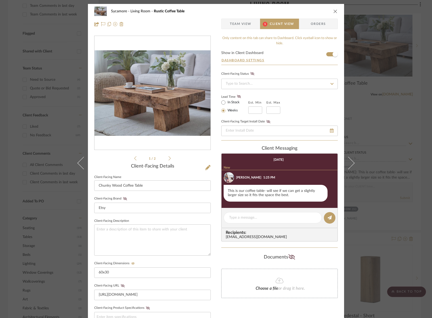
scroll to position [20, 0]
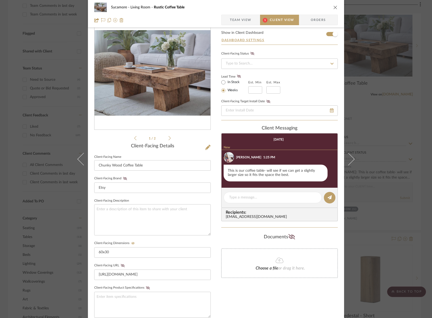
click at [335, 9] on icon "close" at bounding box center [335, 7] width 4 height 4
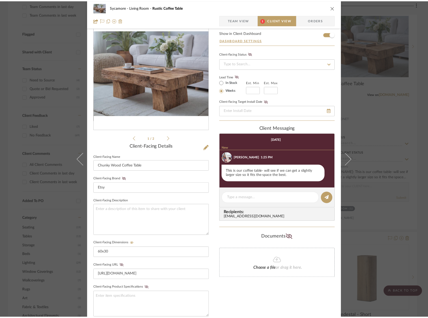
scroll to position [172, 0]
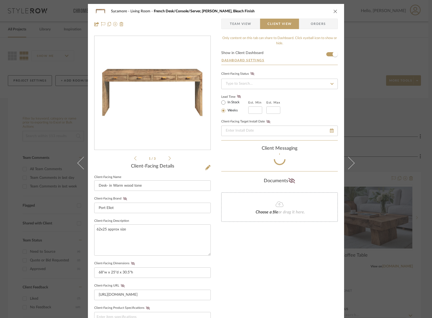
scroll to position [18, 0]
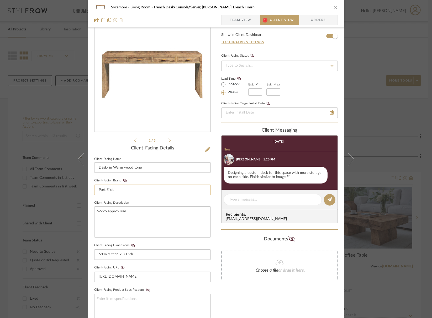
click at [113, 189] on input "Port Eliot" at bounding box center [152, 190] width 117 height 11
drag, startPoint x: 240, startPoint y: 19, endPoint x: 238, endPoint y: 26, distance: 7.3
click at [240, 19] on span "Team View" at bounding box center [241, 20] width 22 height 11
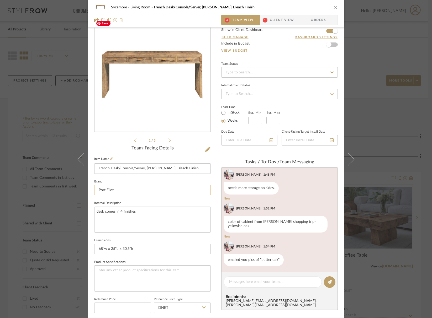
scroll to position [61, 0]
click at [105, 190] on input "Port Eliot" at bounding box center [152, 190] width 117 height 11
click at [105, 189] on input "Port Eliot" at bounding box center [152, 190] width 117 height 11
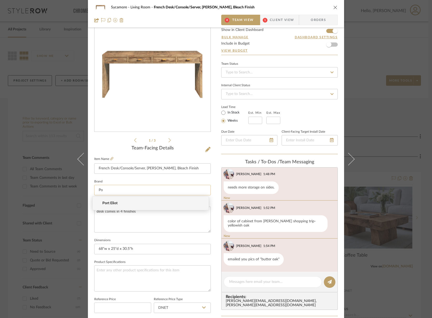
type input "P"
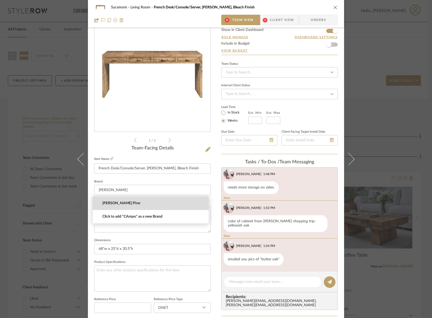
drag, startPoint x: 110, startPoint y: 204, endPoint x: 118, endPoint y: 198, distance: 9.6
click at [110, 204] on span "[PERSON_NAME] Pine" at bounding box center [152, 203] width 101 height 4
type input "[PERSON_NAME] Pine"
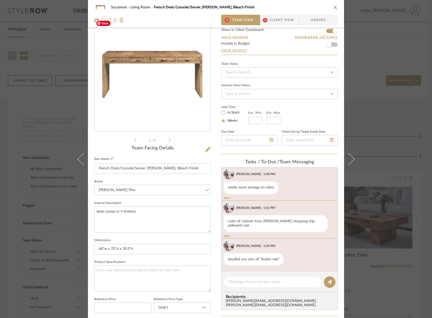
click at [170, 141] on div "1 / 3" at bounding box center [152, 81] width 117 height 126
click at [169, 141] on icon at bounding box center [170, 140] width 2 height 4
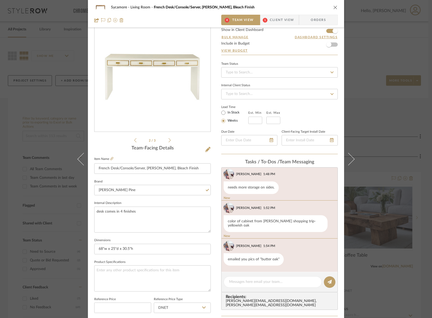
click at [169, 141] on icon at bounding box center [170, 140] width 2 height 5
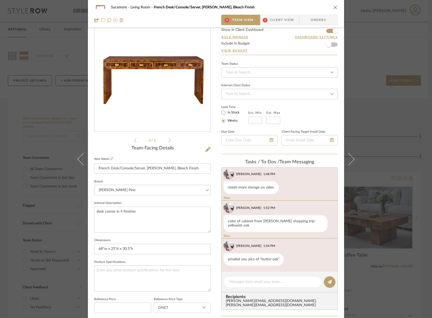
click at [169, 141] on icon at bounding box center [170, 140] width 2 height 5
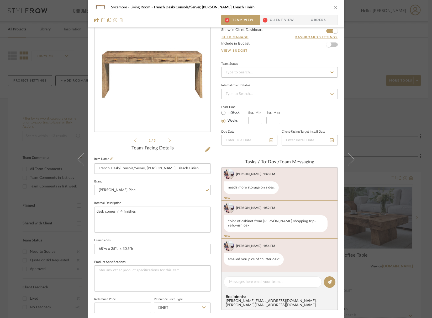
scroll to position [35, 0]
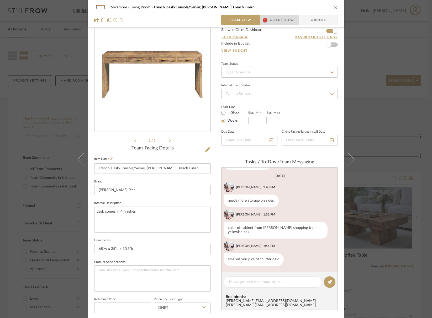
click at [286, 19] on span "Client View" at bounding box center [282, 20] width 24 height 11
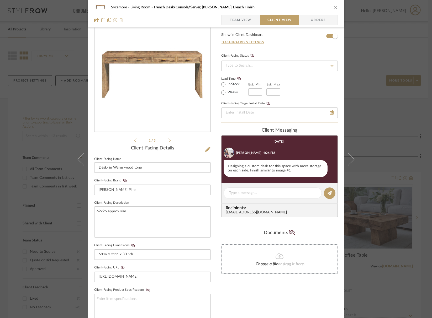
scroll to position [19, 0]
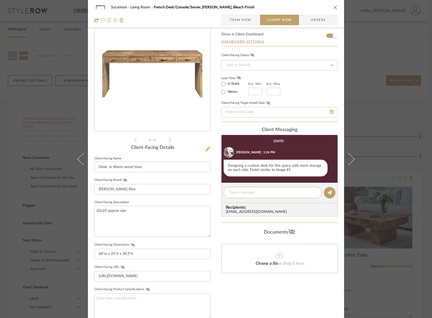
click at [206, 150] on icon at bounding box center [207, 148] width 5 height 5
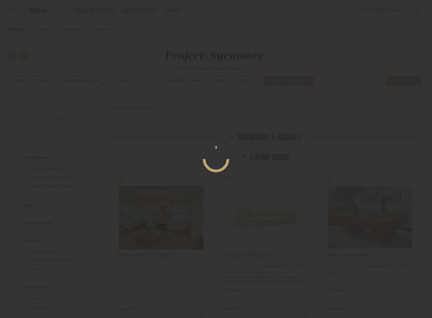
scroll to position [0, 0]
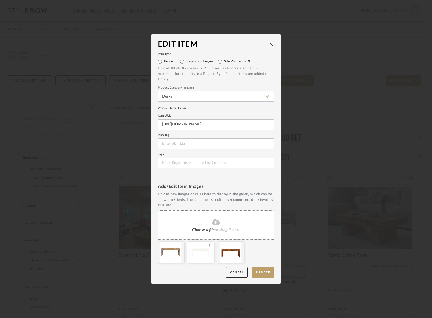
click at [208, 247] on icon at bounding box center [210, 245] width 4 height 4
click at [265, 274] on button "Update" at bounding box center [263, 272] width 22 height 11
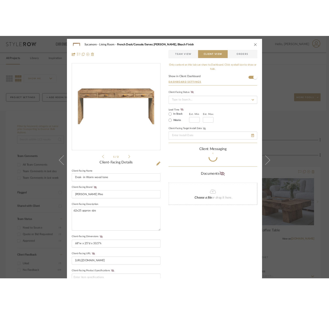
scroll to position [12, 0]
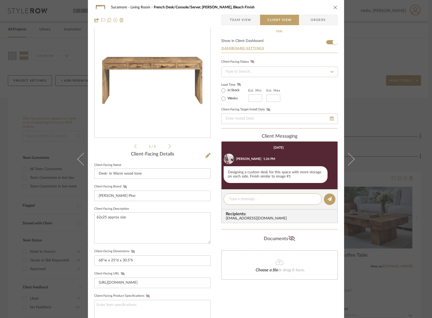
click at [336, 8] on button "close" at bounding box center [335, 7] width 5 height 5
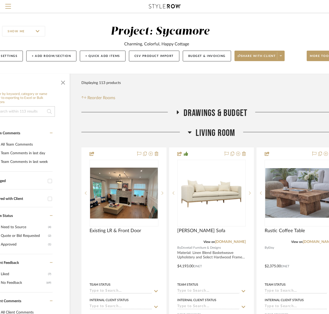
scroll to position [0, 49]
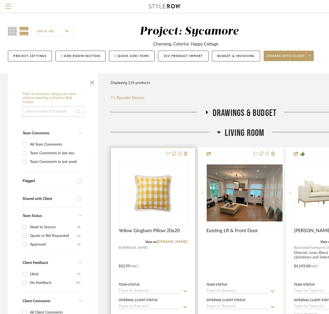
click at [0, 0] on div at bounding box center [0, 0] width 0 height 0
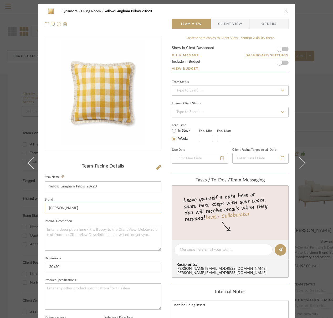
click at [99, 212] on input "[PERSON_NAME]" at bounding box center [103, 208] width 117 height 11
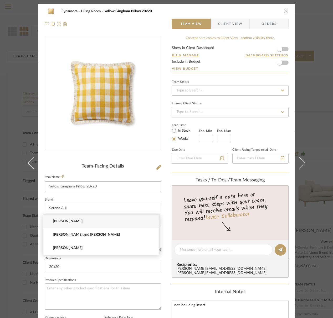
click at [83, 235] on span "[PERSON_NAME] and [PERSON_NAME]" at bounding box center [103, 235] width 101 height 4
type input "[PERSON_NAME] and [PERSON_NAME]"
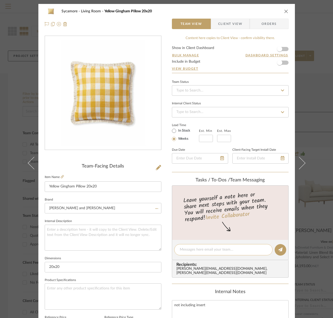
click at [194, 251] on textarea at bounding box center [223, 250] width 87 height 6
type textarea "Pillows!"
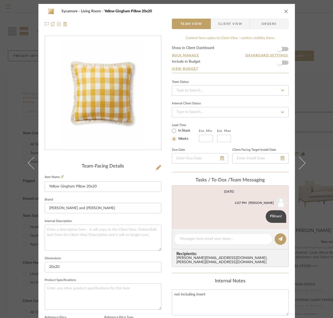
drag, startPoint x: 282, startPoint y: 9, endPoint x: 325, endPoint y: 12, distance: 42.9
click at [284, 9] on icon "close" at bounding box center [286, 11] width 4 height 4
